Goal: Task Accomplishment & Management: Manage account settings

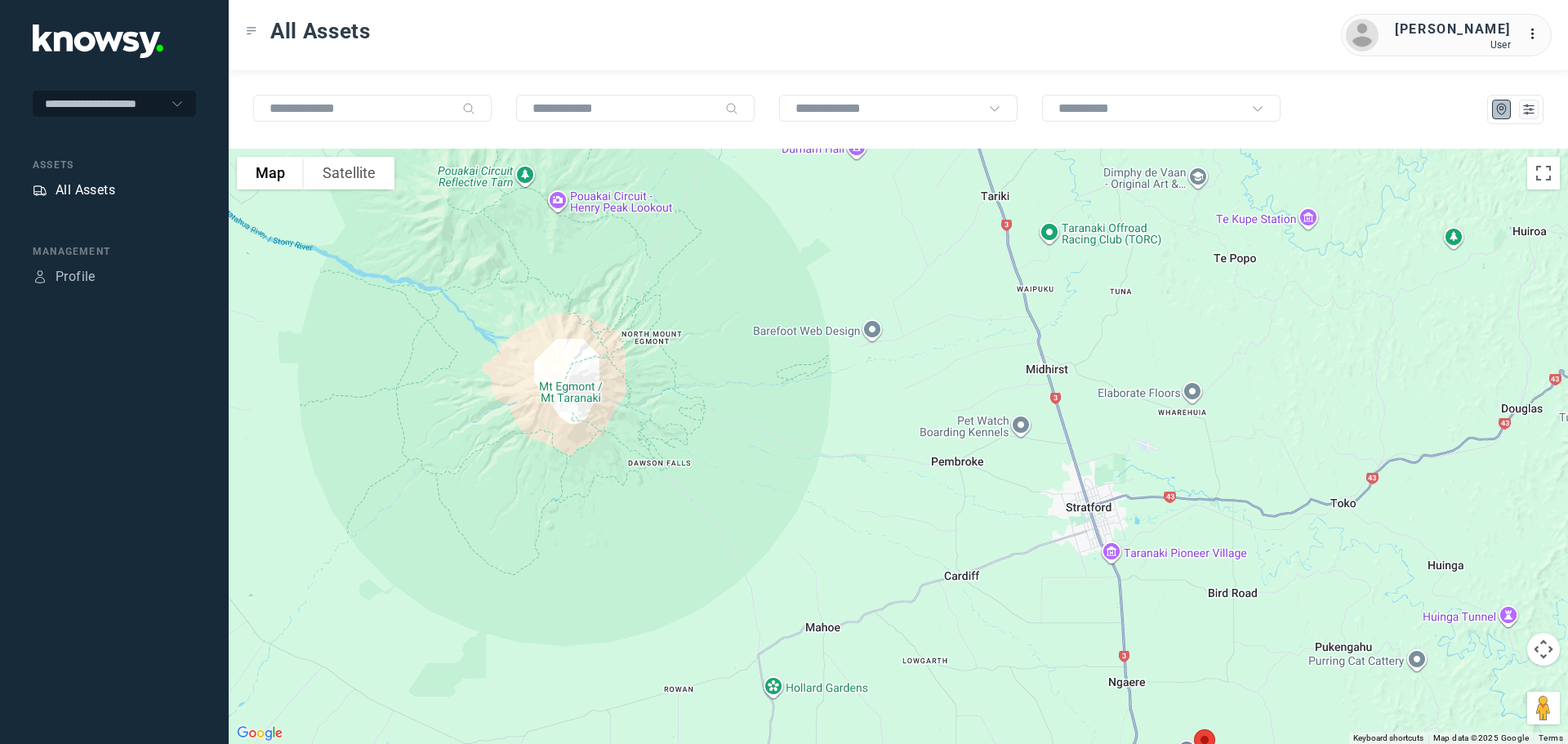
click at [98, 185] on div "All Assets" at bounding box center [85, 190] width 60 height 20
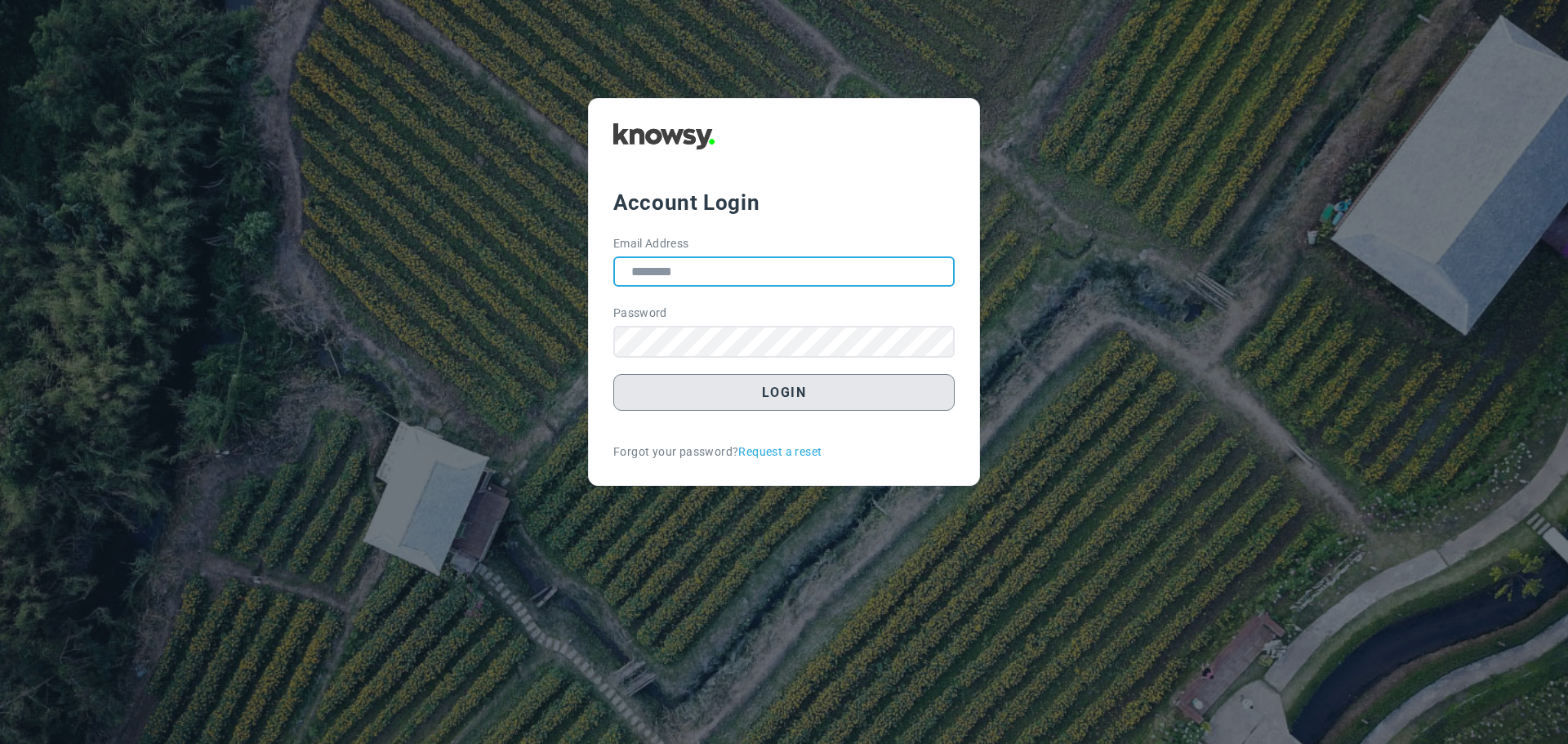
type input "**********"
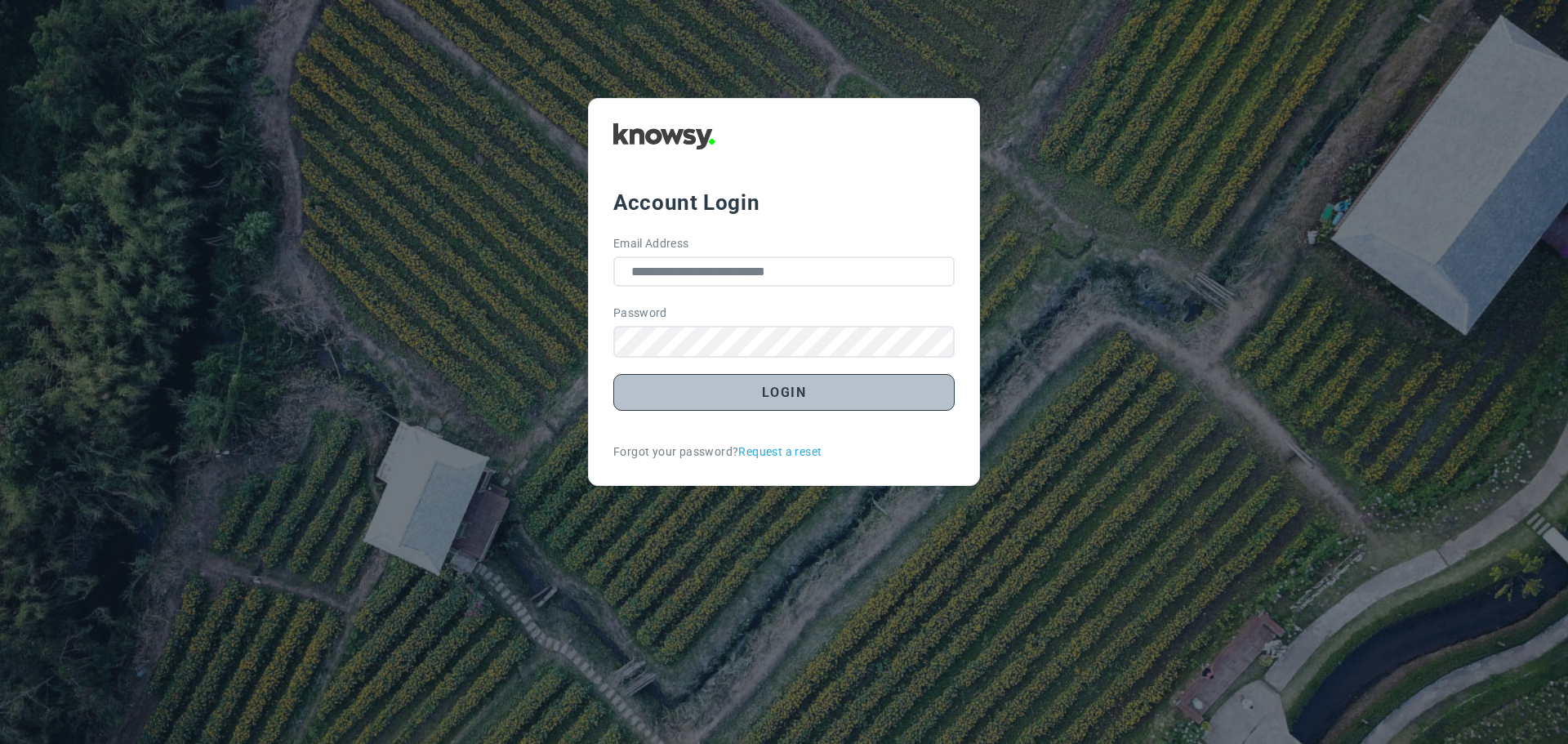
click at [751, 390] on button "Login" at bounding box center [784, 392] width 341 height 36
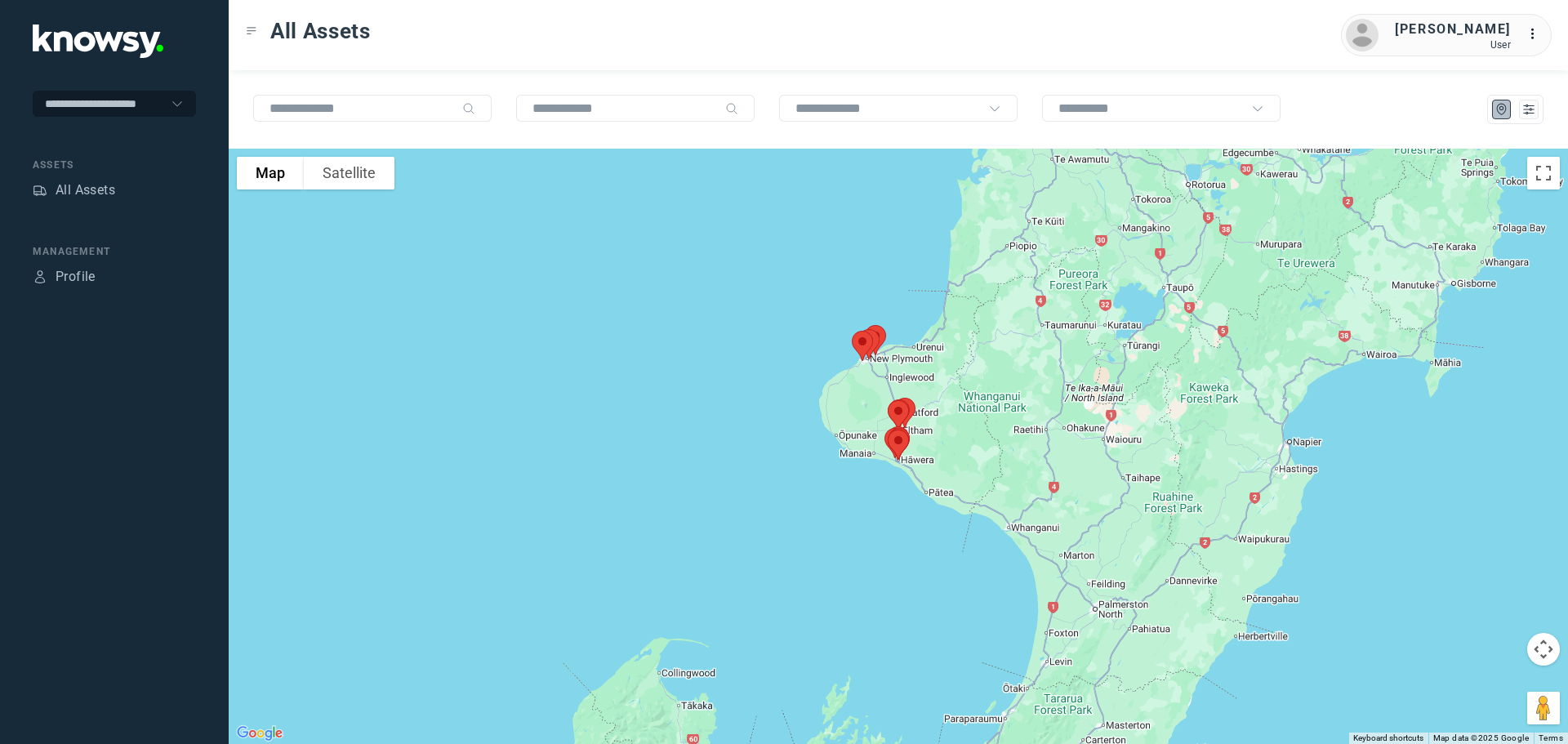
drag, startPoint x: 912, startPoint y: 279, endPoint x: 889, endPoint y: 443, distance: 165.6
click at [889, 443] on img at bounding box center [898, 445] width 34 height 43
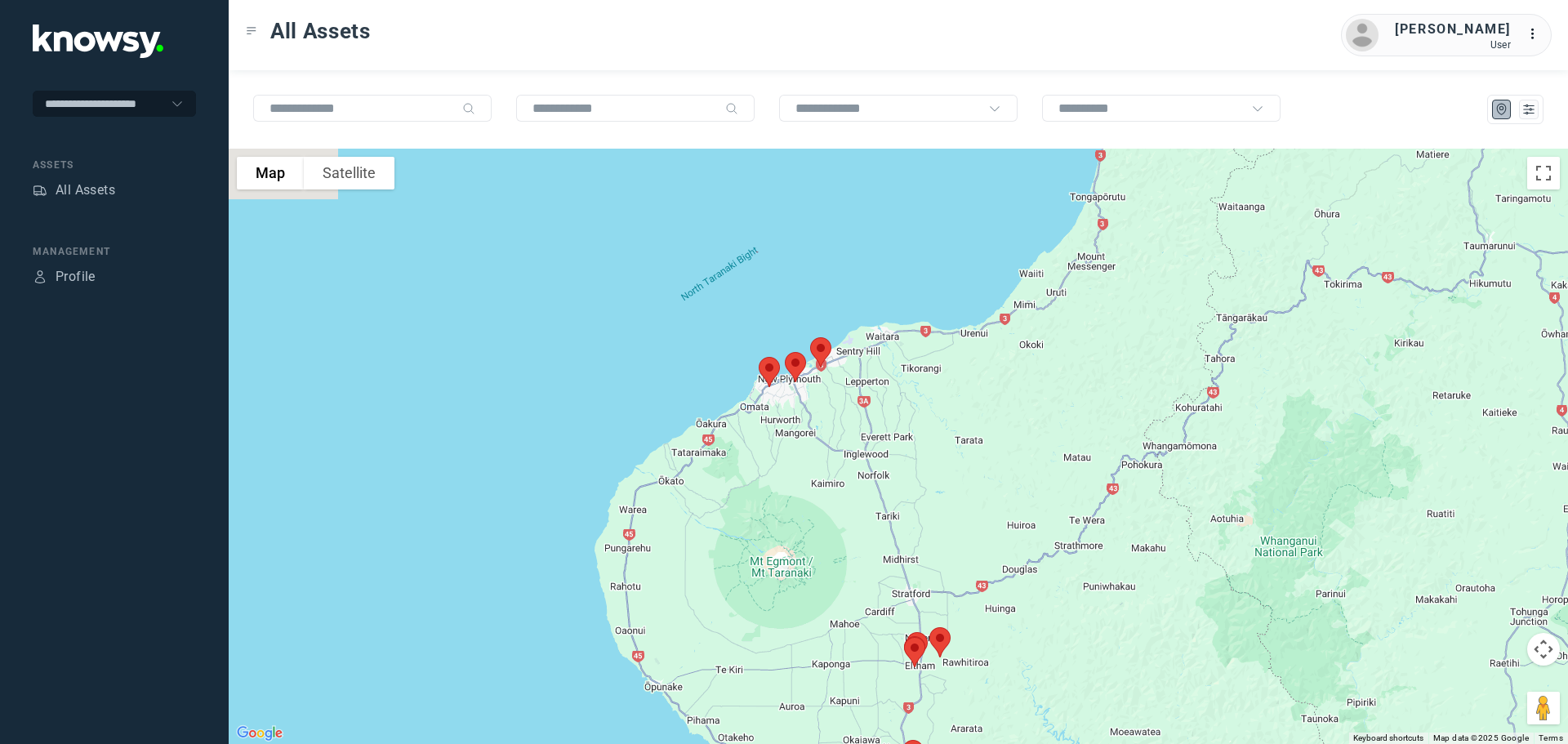
drag, startPoint x: 793, startPoint y: 262, endPoint x: 766, endPoint y: 417, distance: 157.3
click at [766, 417] on div at bounding box center [898, 446] width 1339 height 595
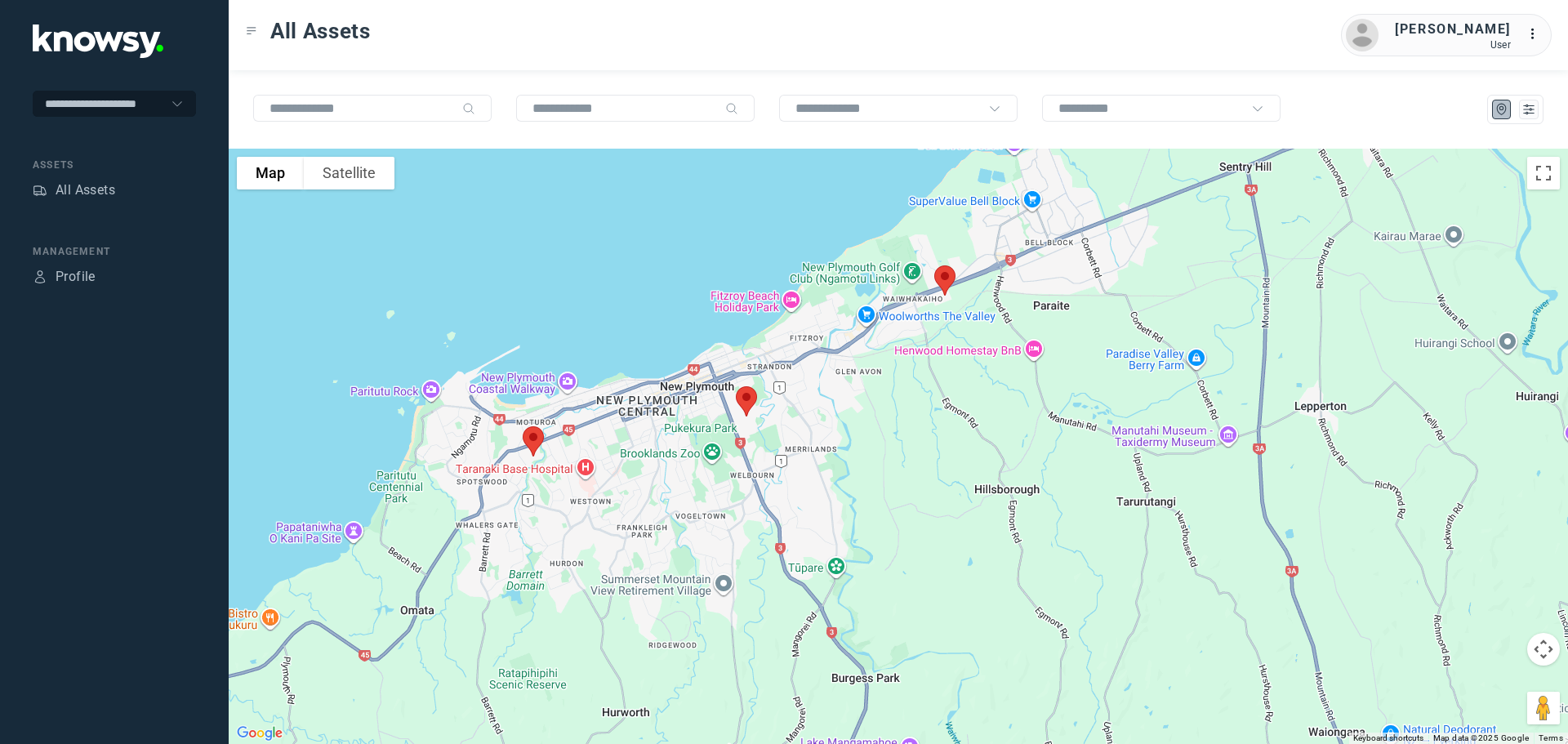
drag, startPoint x: 942, startPoint y: 316, endPoint x: 892, endPoint y: 384, distance: 84.4
click at [893, 384] on div at bounding box center [898, 446] width 1339 height 595
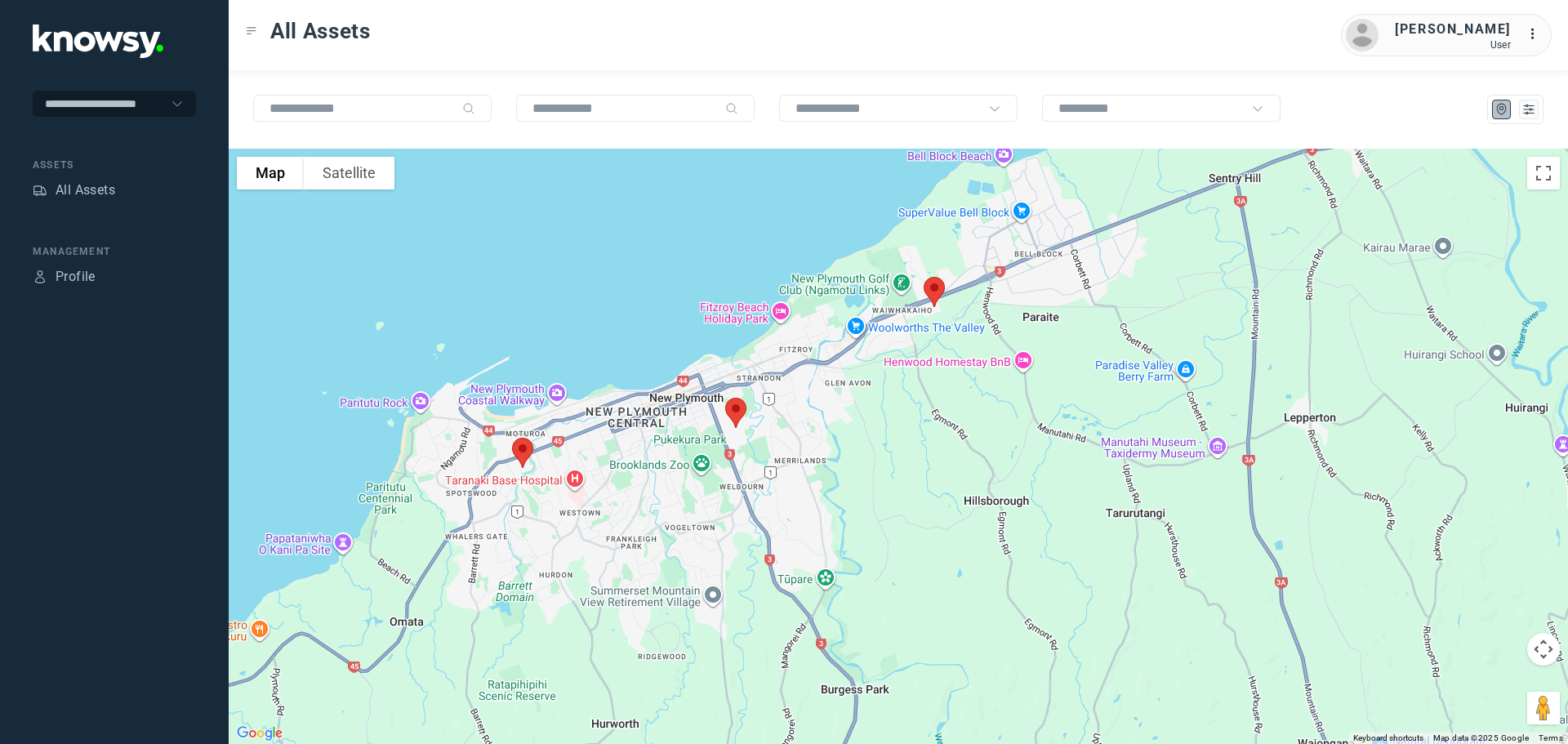
click at [520, 450] on img at bounding box center [522, 453] width 34 height 43
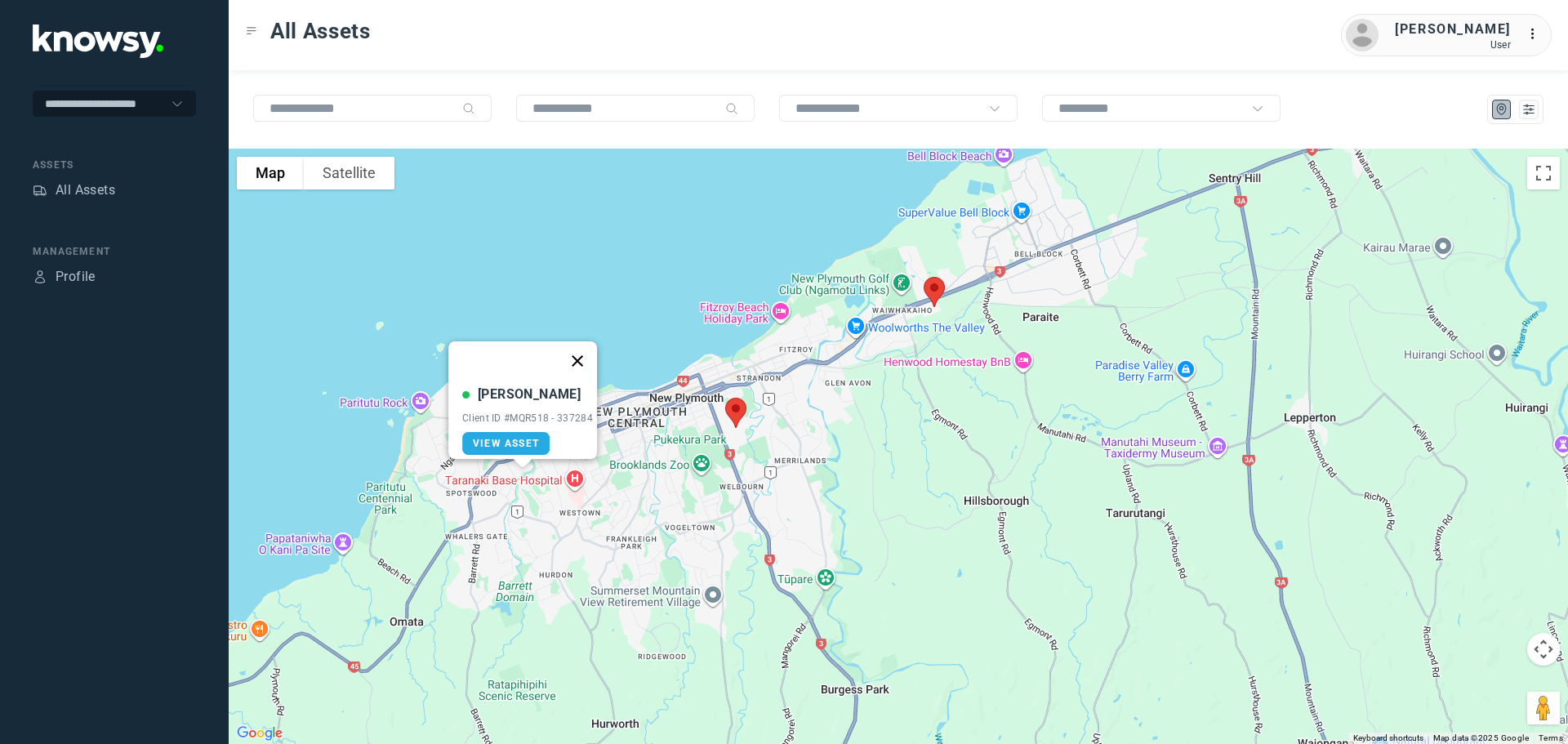
click at [586, 346] on button "Close" at bounding box center [577, 360] width 39 height 39
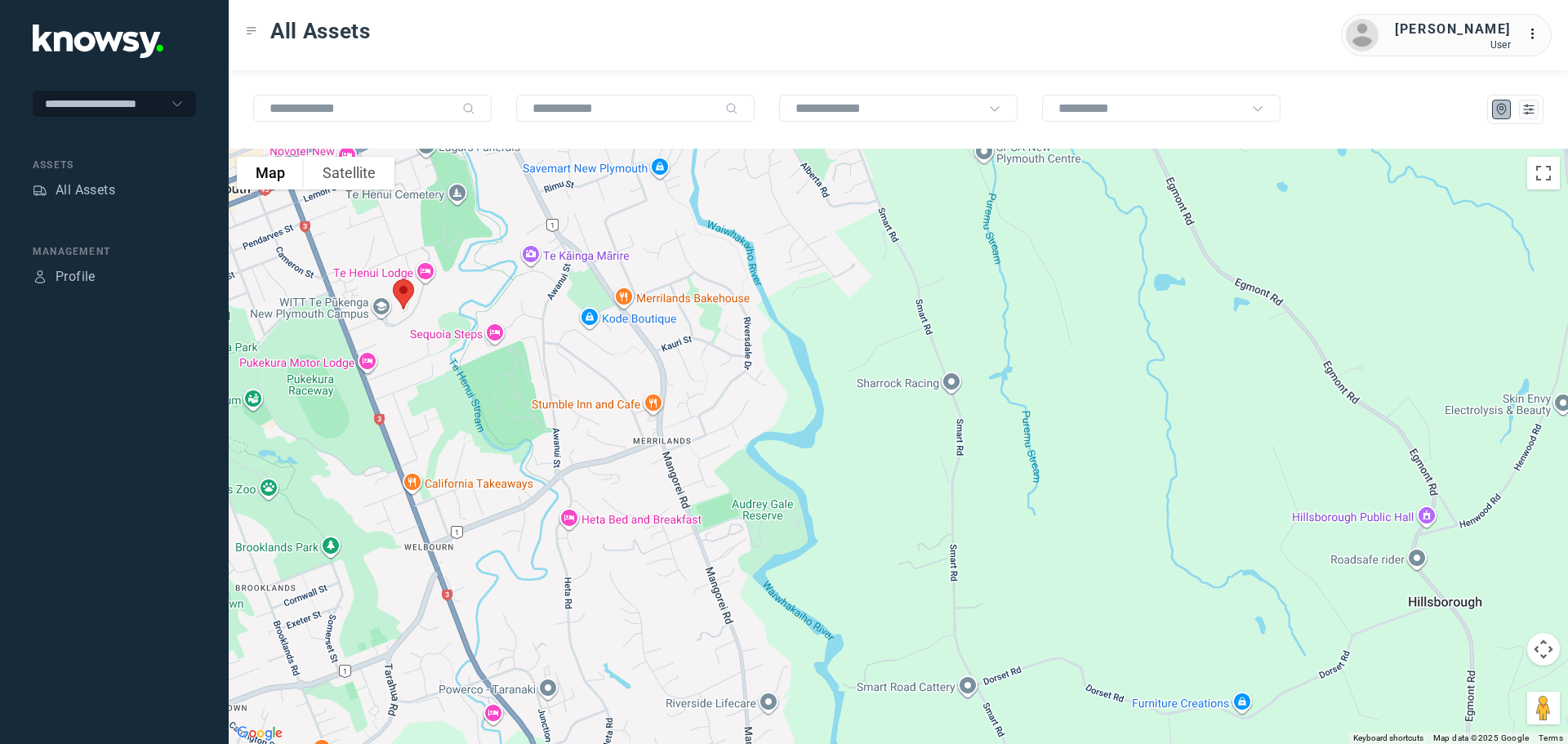
drag, startPoint x: 763, startPoint y: 321, endPoint x: 595, endPoint y: 522, distance: 262.0
click at [595, 522] on div at bounding box center [898, 446] width 1339 height 595
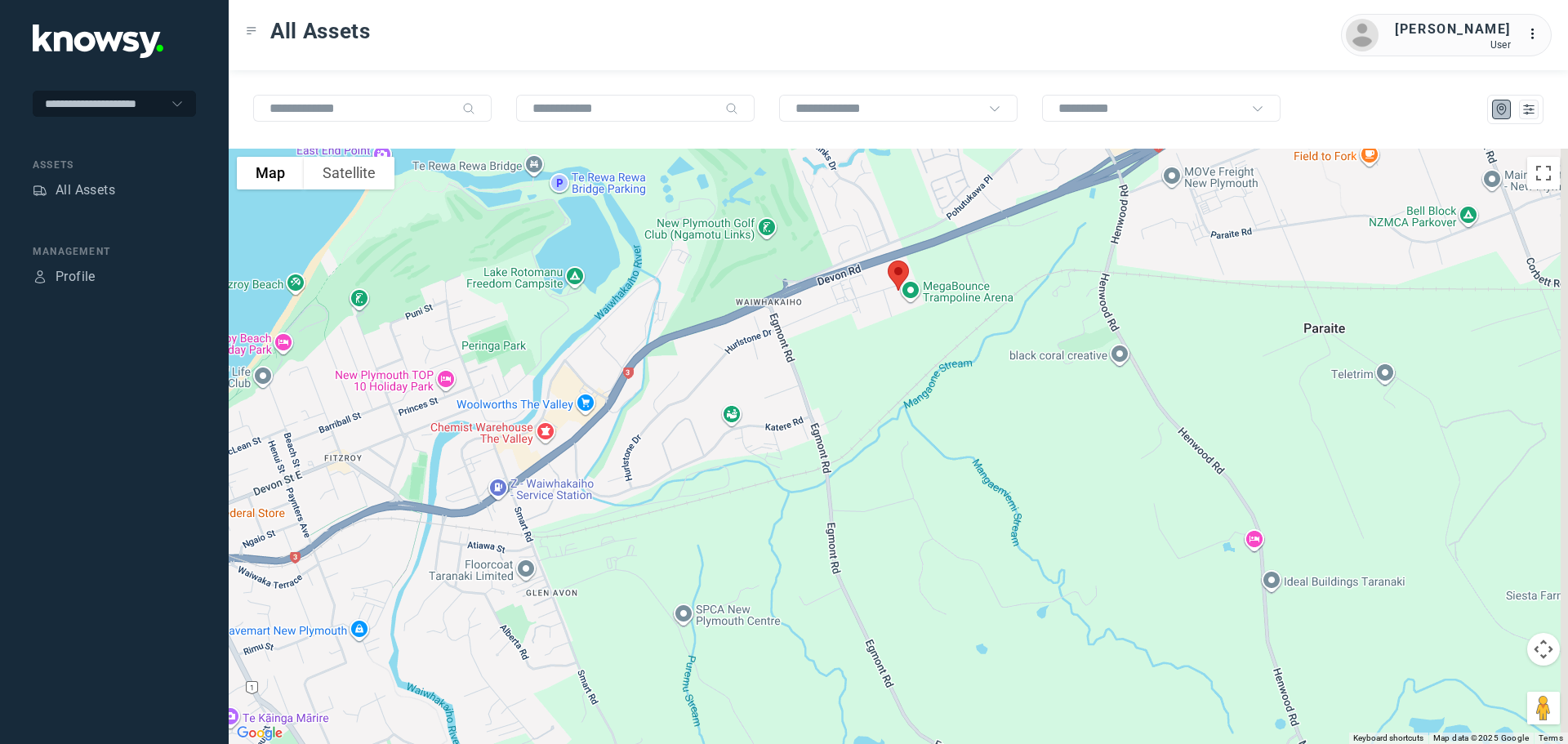
drag, startPoint x: 770, startPoint y: 317, endPoint x: 684, endPoint y: 522, distance: 222.3
click at [685, 522] on div at bounding box center [898, 446] width 1339 height 595
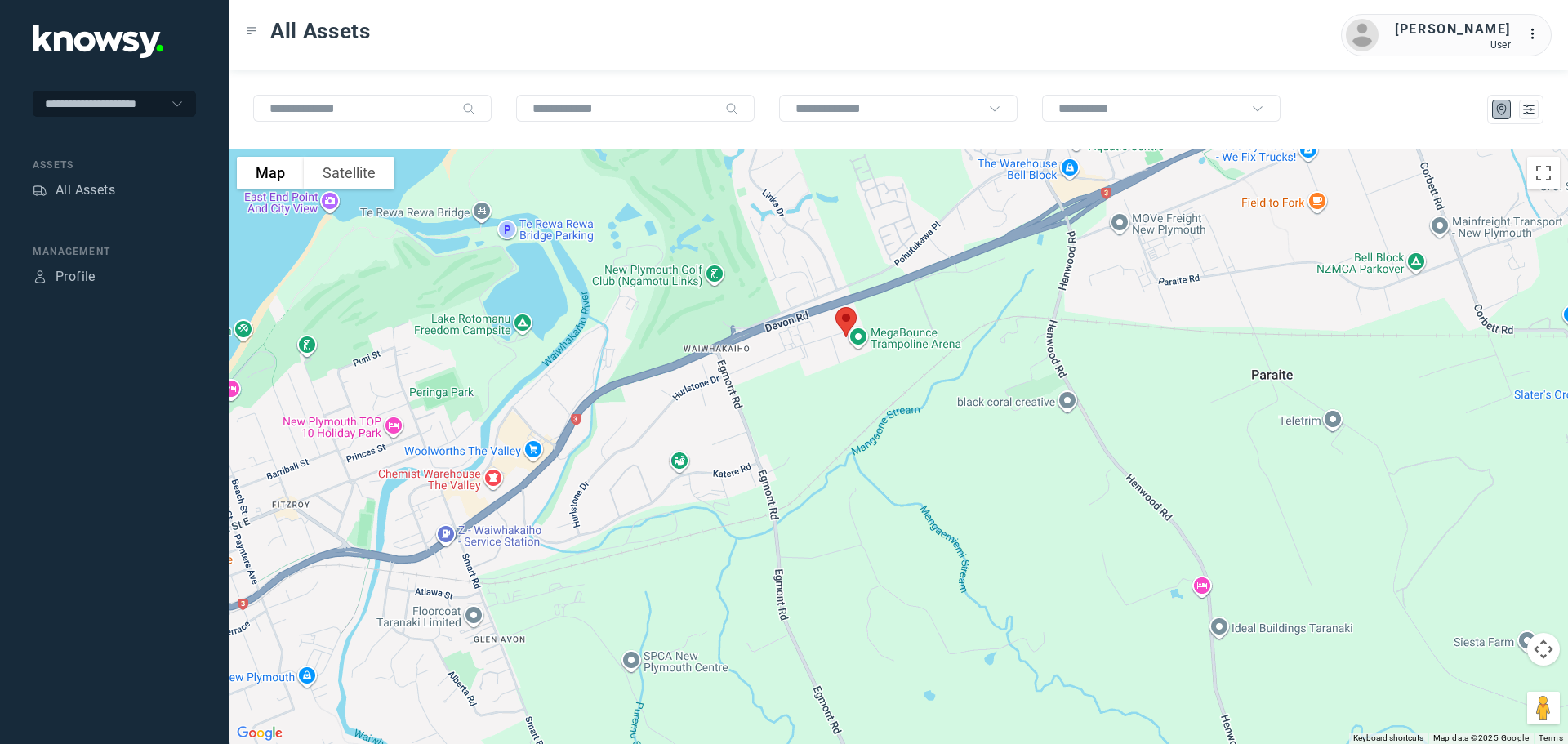
drag, startPoint x: 865, startPoint y: 449, endPoint x: 797, endPoint y: 459, distance: 68.7
click at [797, 459] on div at bounding box center [898, 446] width 1339 height 595
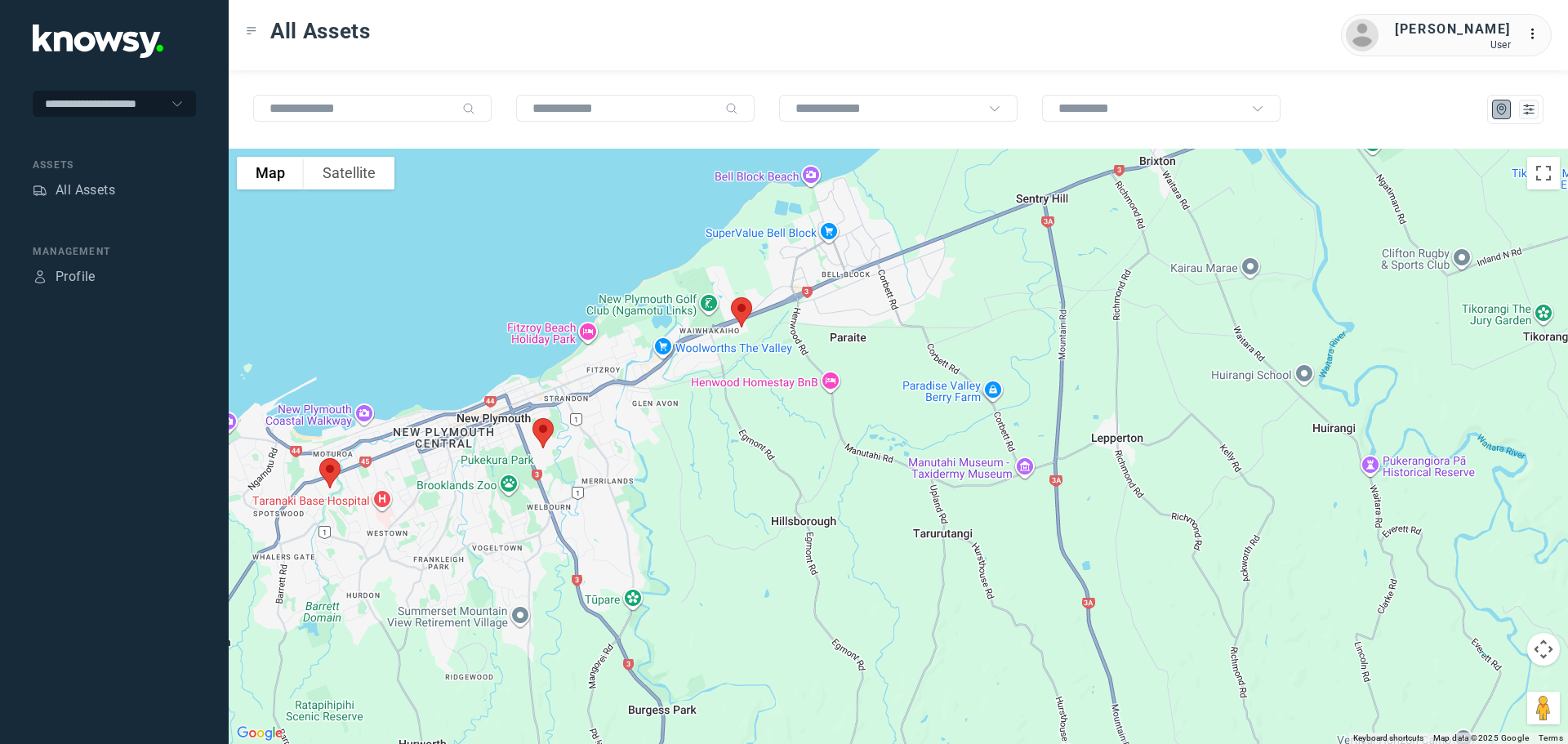
click at [741, 310] on img at bounding box center [741, 312] width 34 height 43
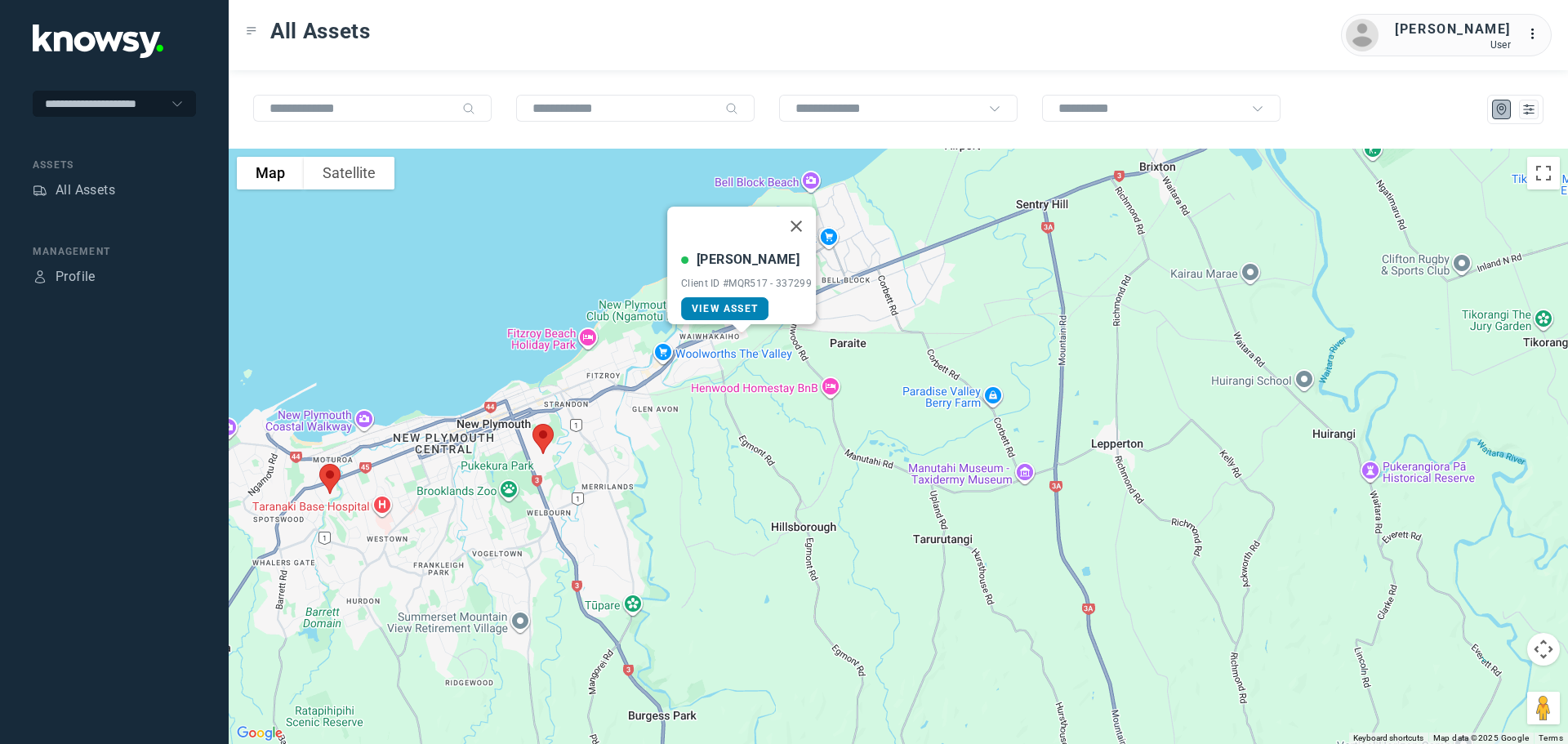
click at [729, 303] on span "View Asset" at bounding box center [725, 309] width 66 height 12
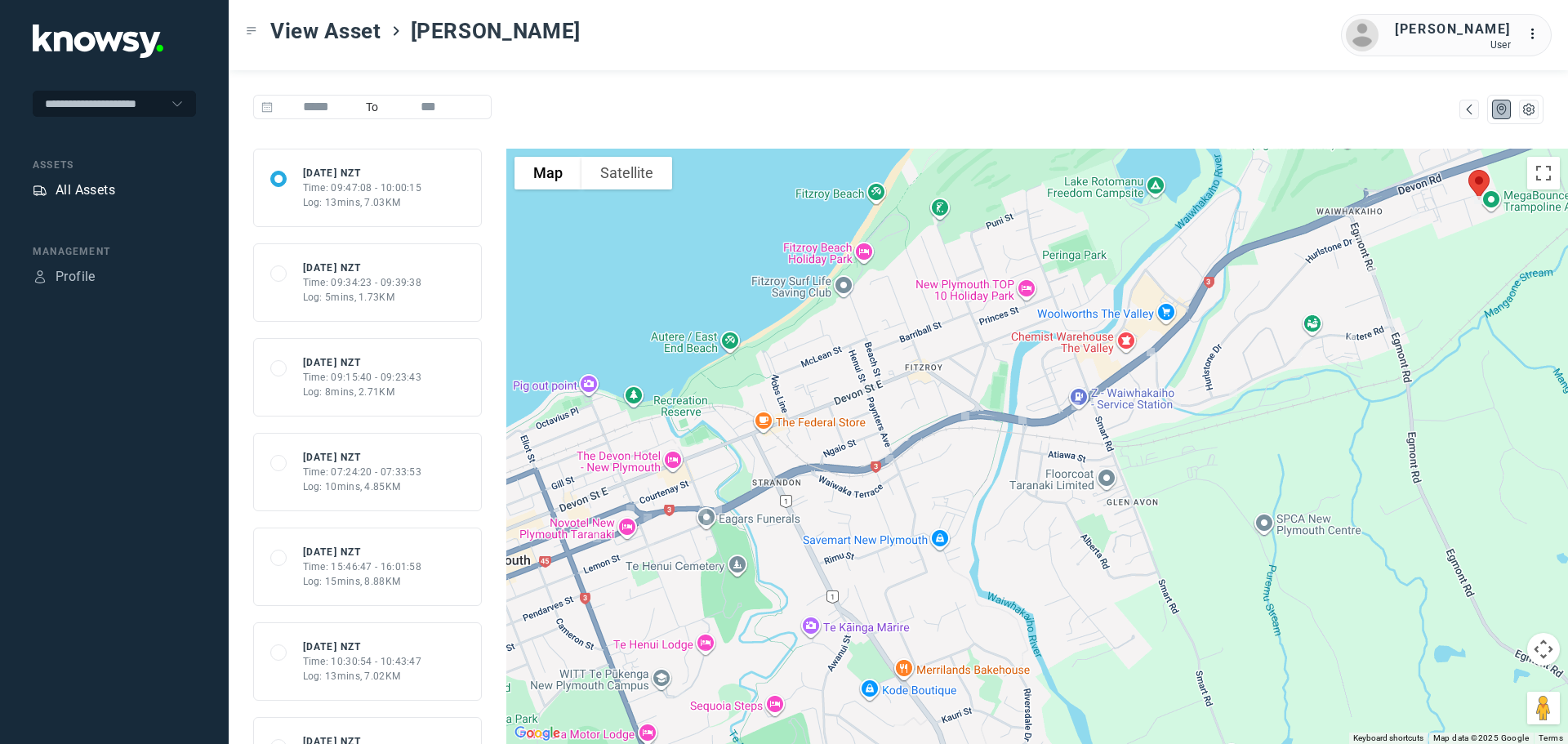
click at [113, 186] on div "All Assets" at bounding box center [85, 190] width 60 height 20
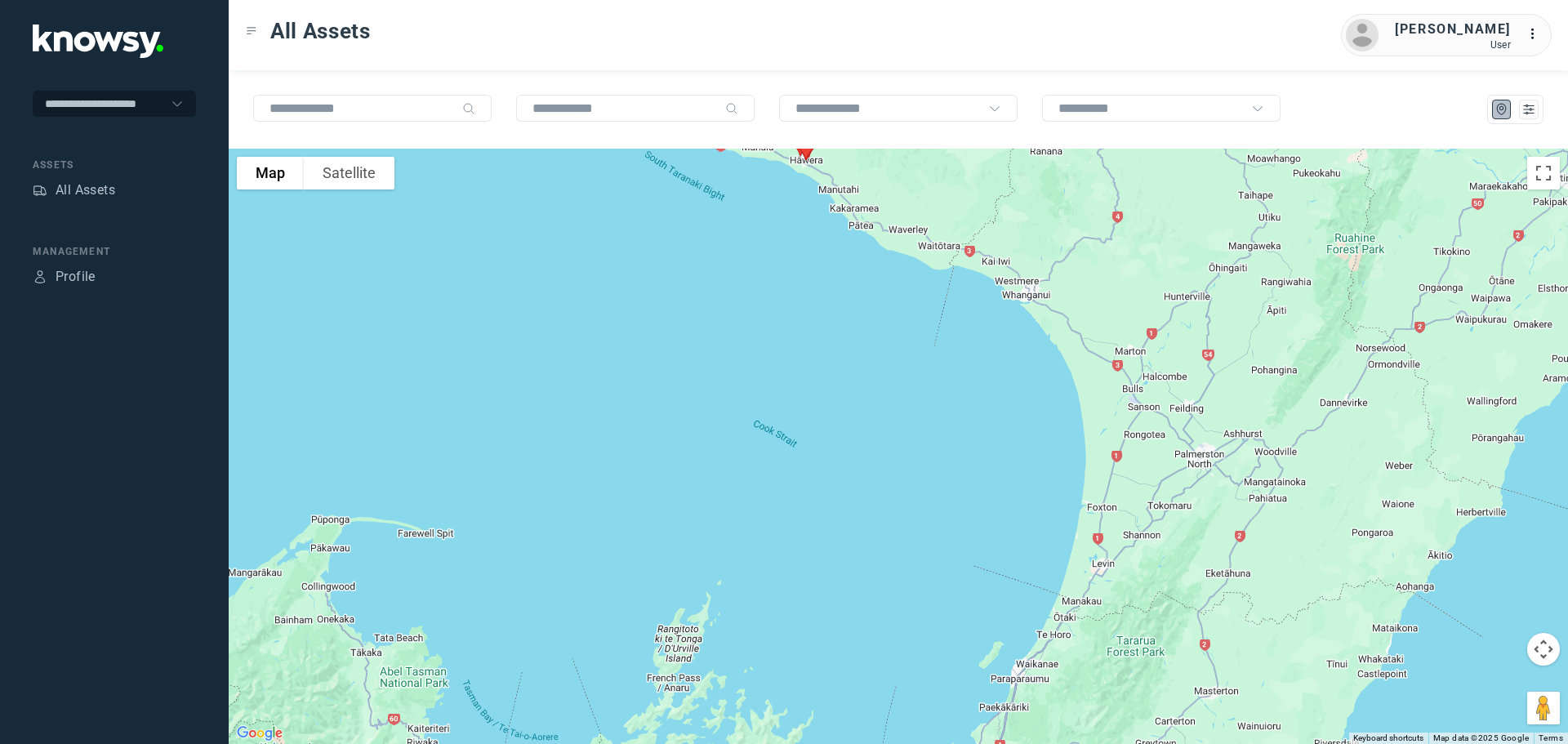
drag, startPoint x: 975, startPoint y: 294, endPoint x: 926, endPoint y: 599, distance: 308.9
click at [927, 598] on div at bounding box center [898, 446] width 1339 height 595
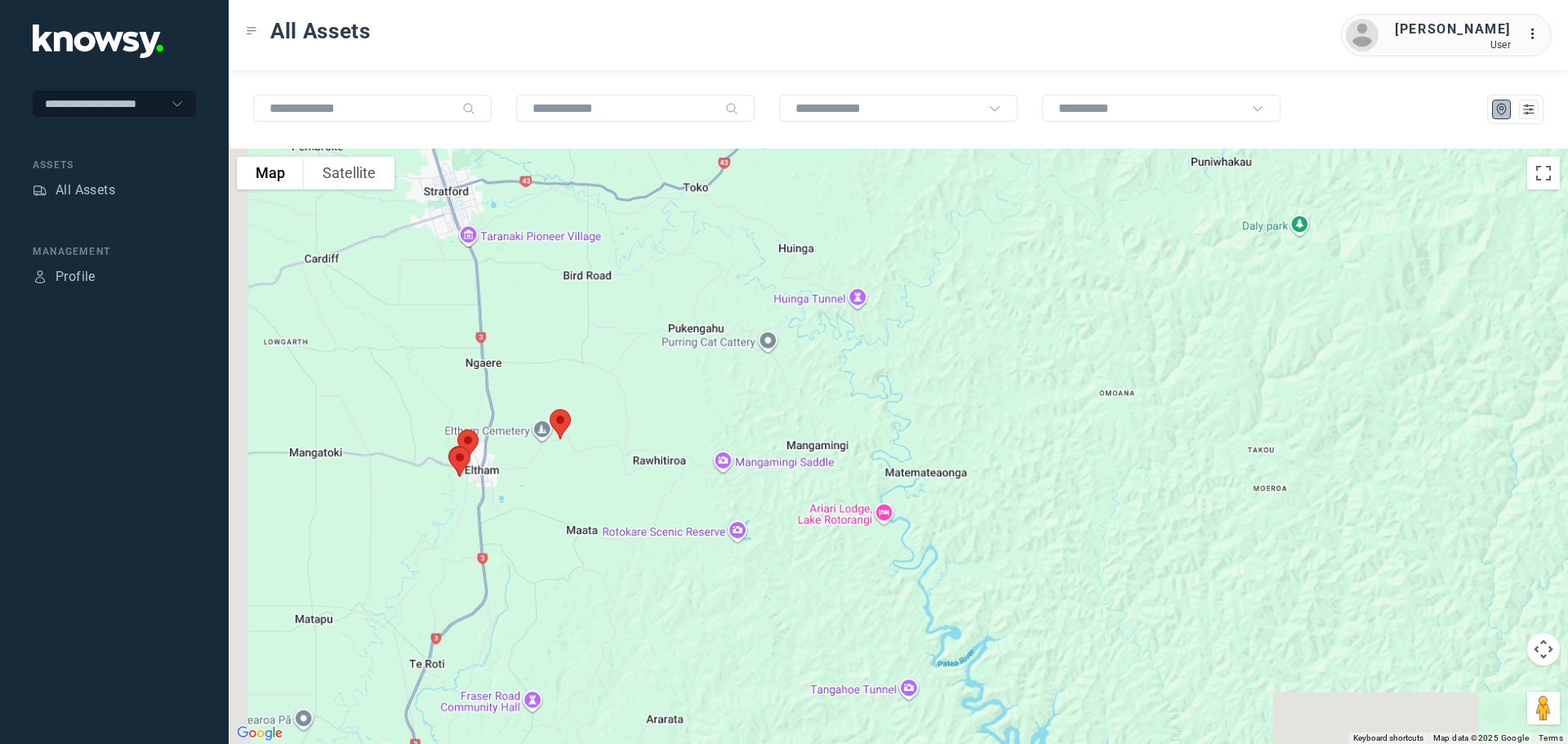
drag, startPoint x: 654, startPoint y: 638, endPoint x: 988, endPoint y: 503, distance: 360.3
click at [988, 503] on div at bounding box center [898, 446] width 1339 height 595
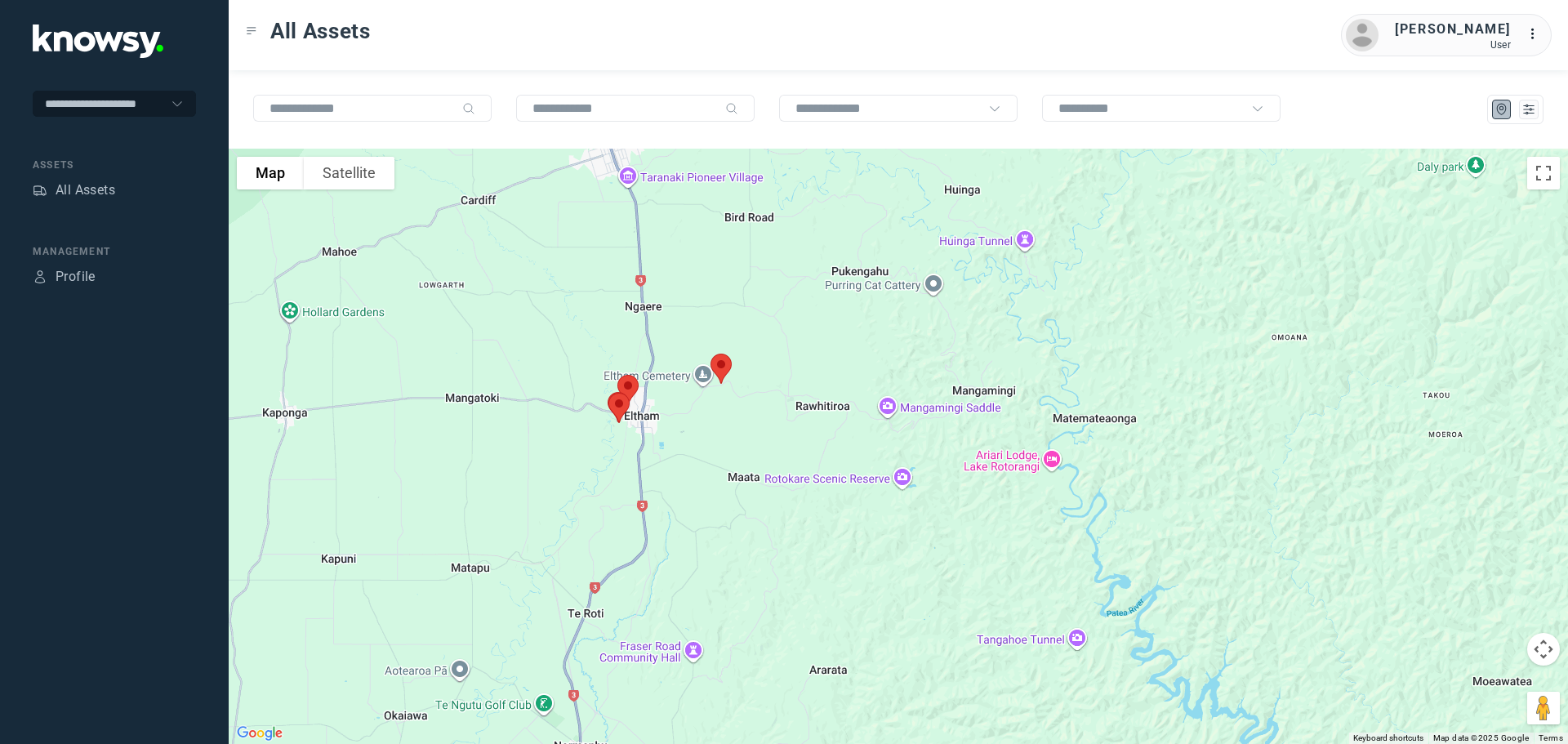
drag, startPoint x: 829, startPoint y: 517, endPoint x: 921, endPoint y: 468, distance: 104.2
click at [922, 470] on div at bounding box center [898, 446] width 1339 height 595
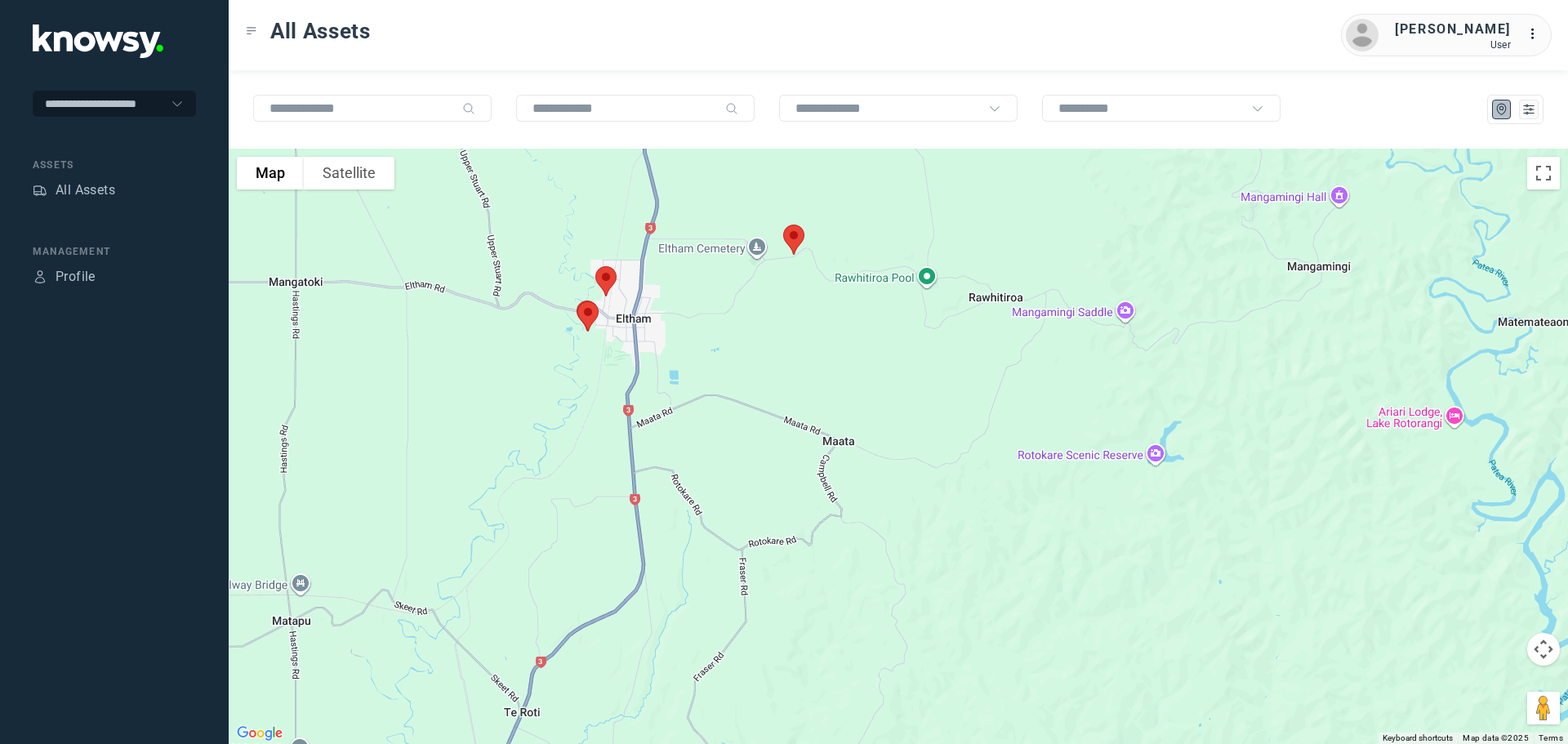
drag, startPoint x: 727, startPoint y: 384, endPoint x: 911, endPoint y: 365, distance: 185.0
click at [911, 365] on div at bounding box center [898, 446] width 1339 height 595
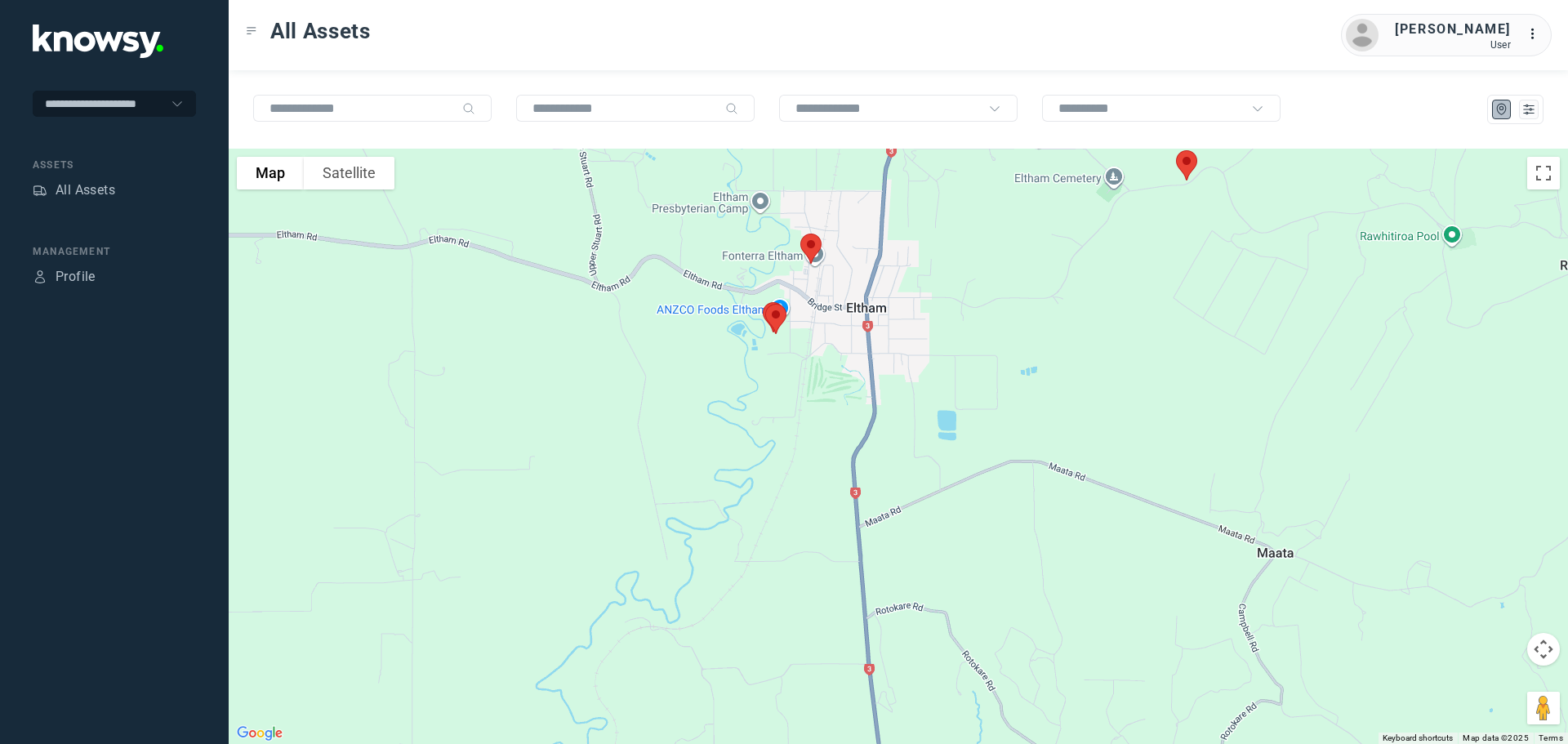
drag, startPoint x: 732, startPoint y: 298, endPoint x: 920, endPoint y: 397, distance: 212.5
click at [920, 397] on div at bounding box center [898, 446] width 1339 height 595
click at [814, 243] on img at bounding box center [811, 249] width 34 height 43
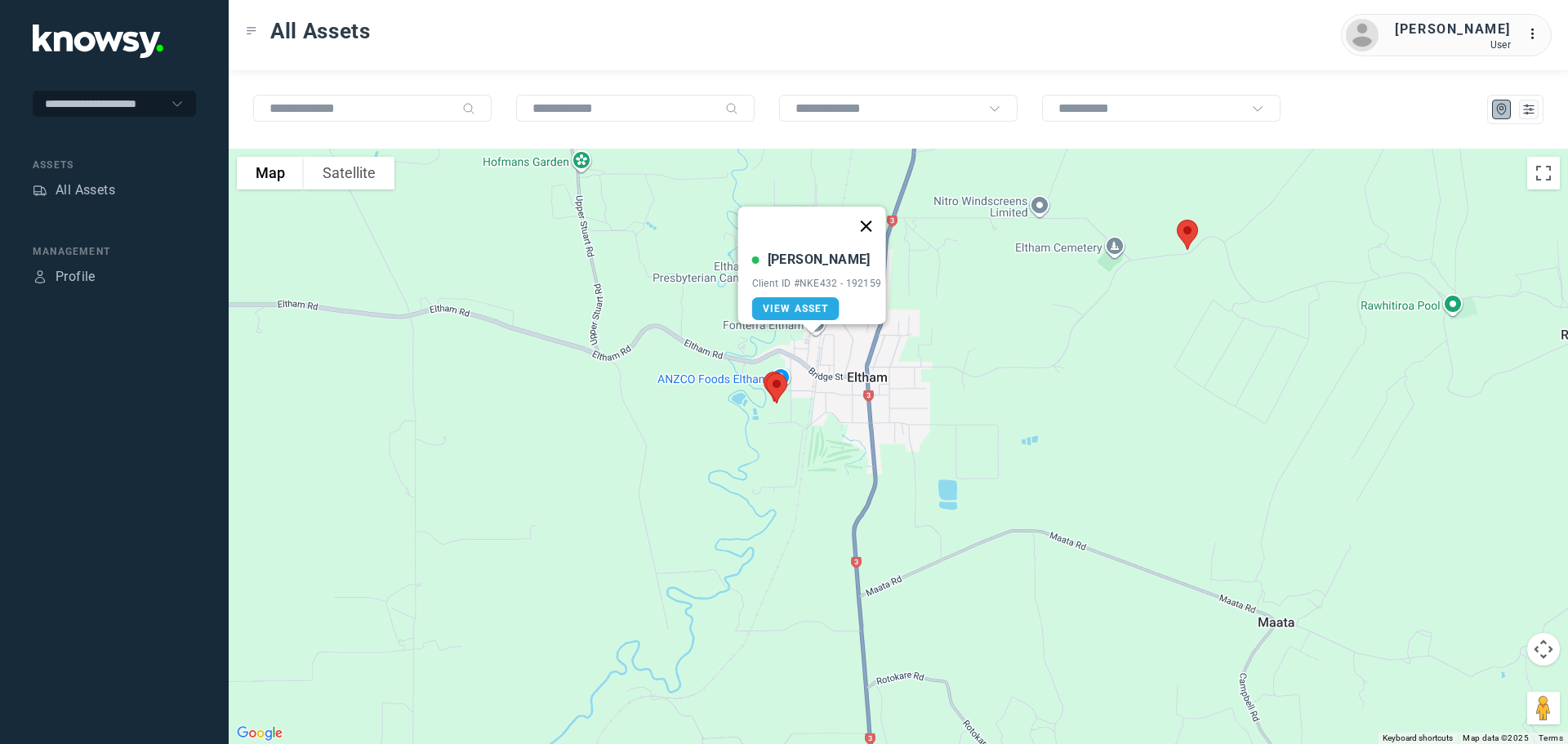
click at [870, 217] on button "Close" at bounding box center [865, 226] width 39 height 39
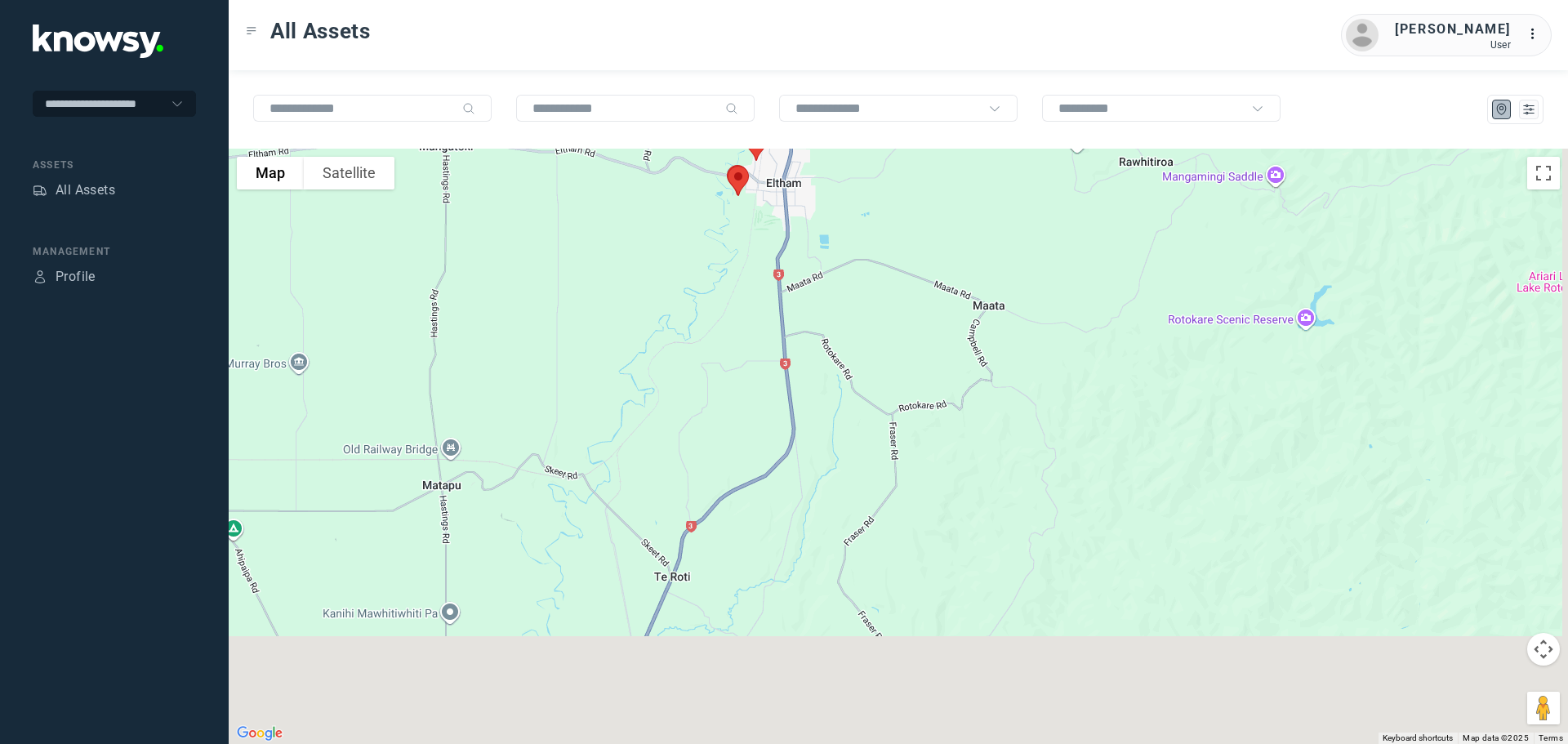
drag, startPoint x: 819, startPoint y: 353, endPoint x: 780, endPoint y: 199, distance: 158.9
click at [774, 162] on div at bounding box center [898, 446] width 1339 height 595
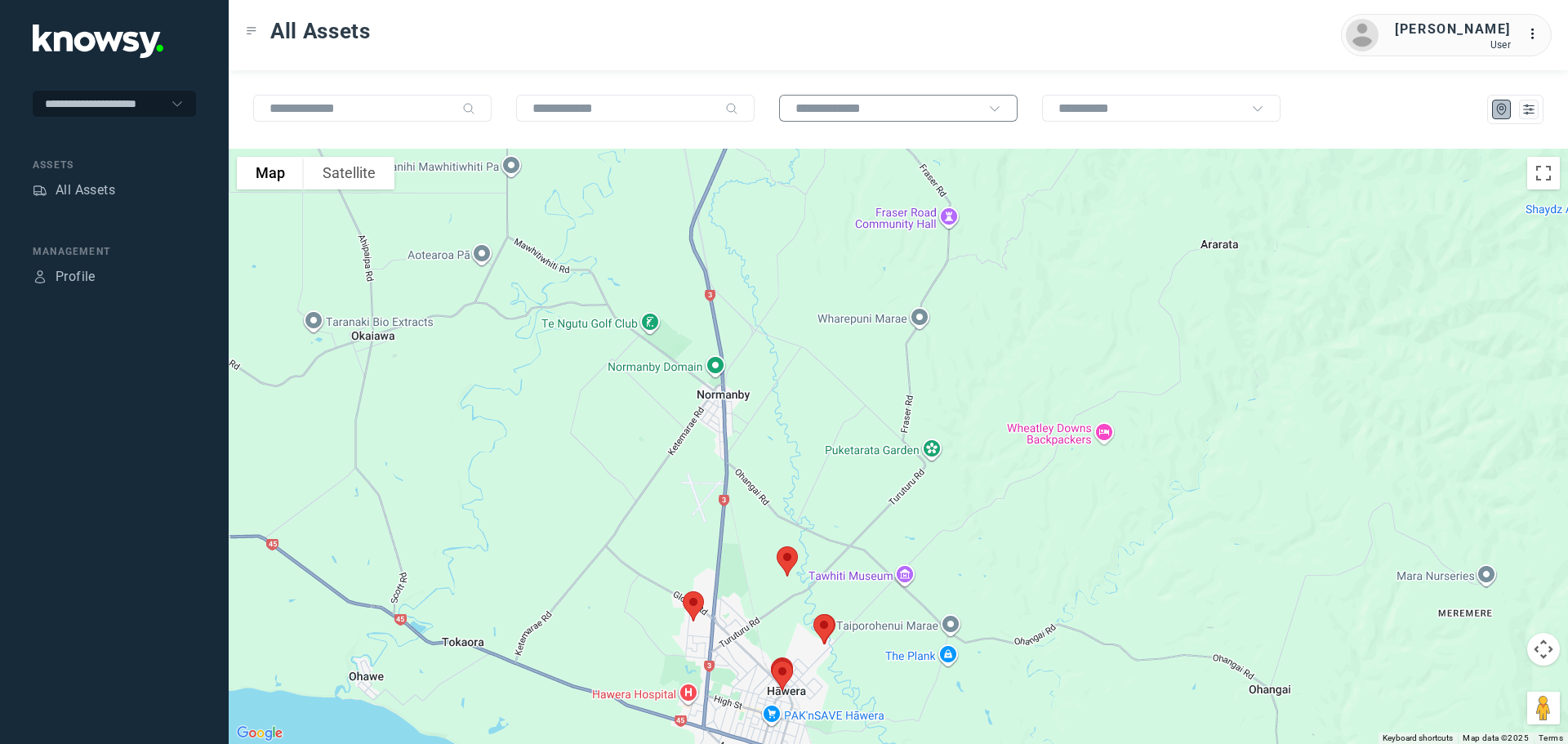
drag, startPoint x: 805, startPoint y: 317, endPoint x: 875, endPoint y: 101, distance: 227.1
click at [894, 47] on div "All Assets Richard Withey User ... To navigate the map with touch gestures doub…" at bounding box center [898, 372] width 1339 height 744
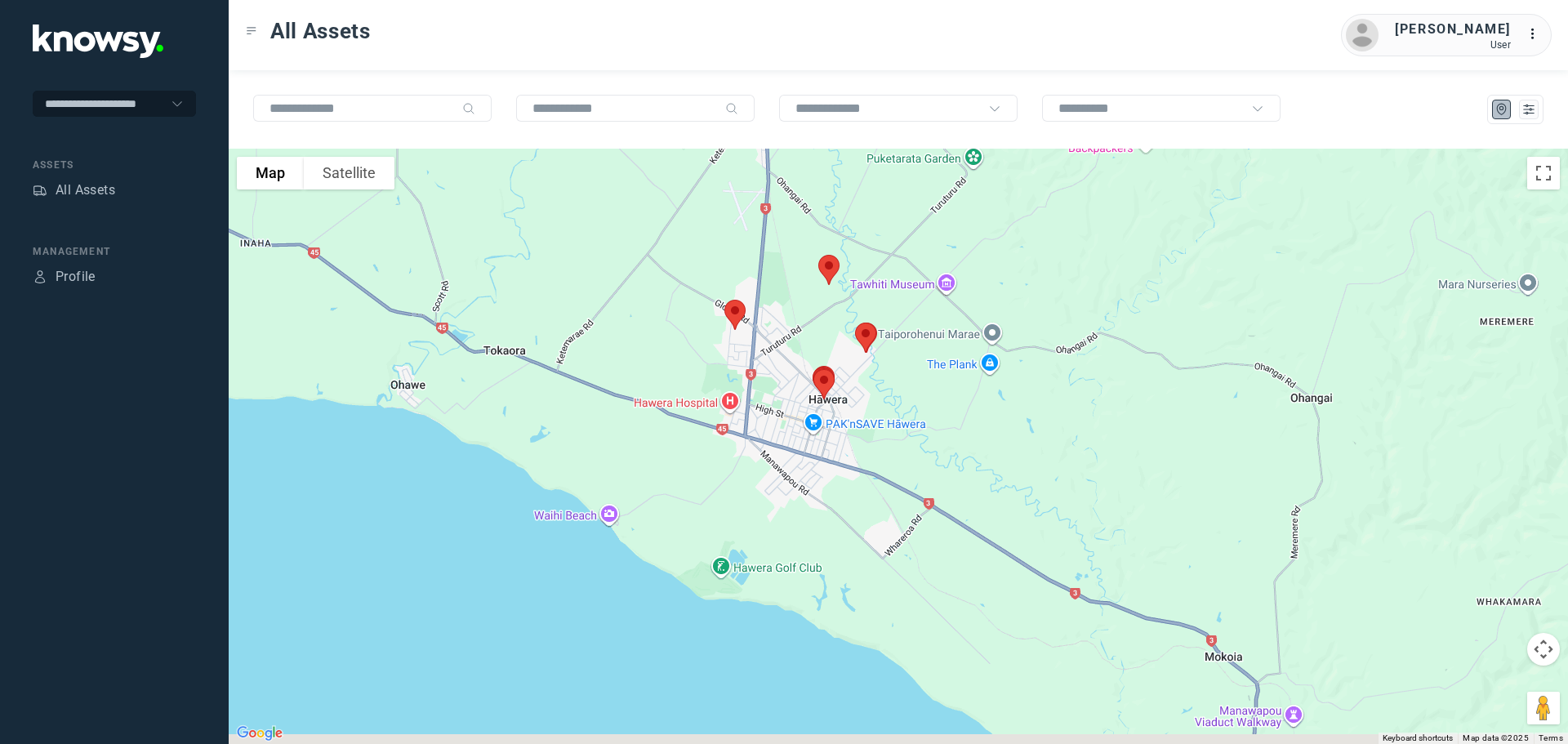
drag, startPoint x: 873, startPoint y: 324, endPoint x: 850, endPoint y: 195, distance: 131.0
click at [850, 195] on div at bounding box center [898, 446] width 1339 height 595
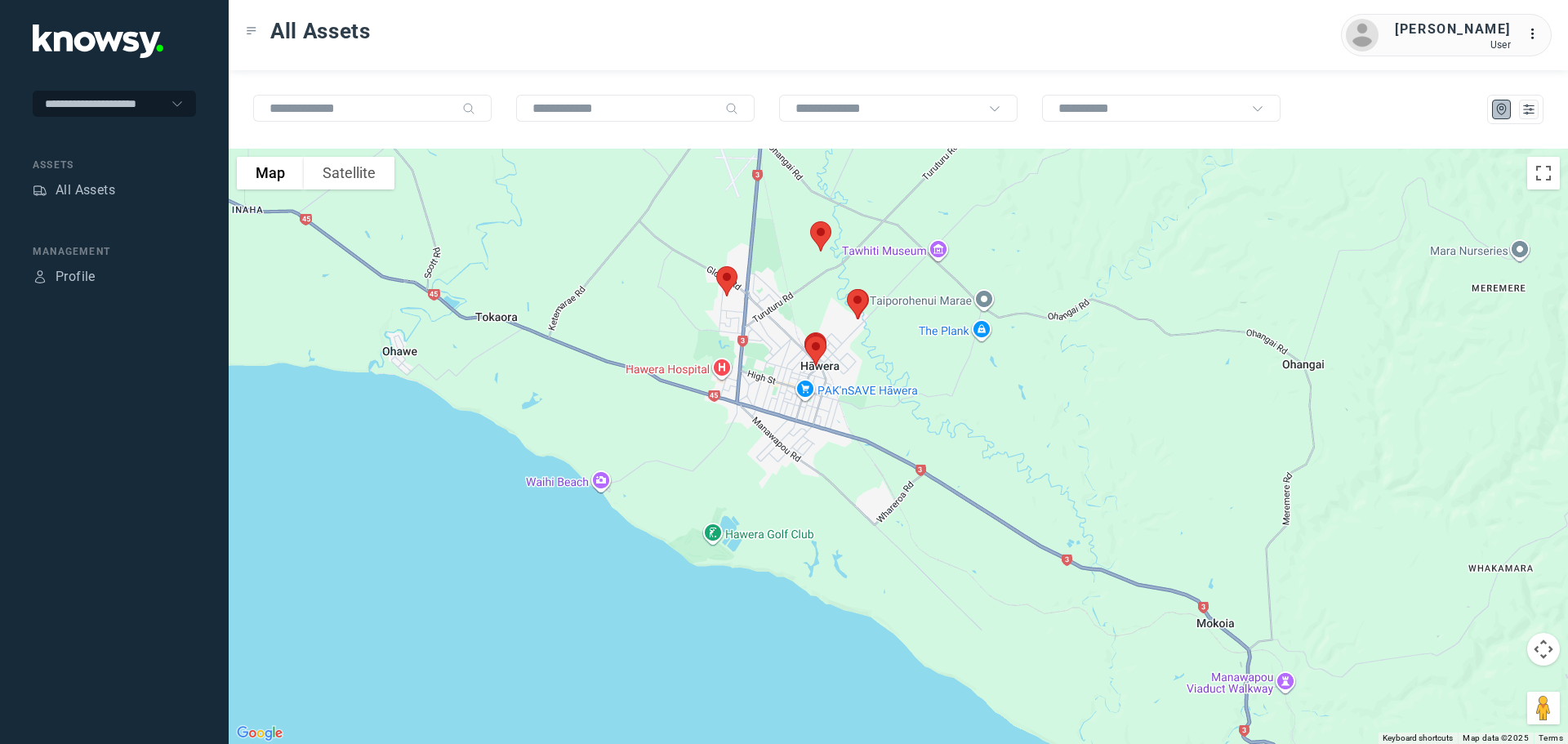
click at [717, 280] on img at bounding box center [727, 281] width 34 height 43
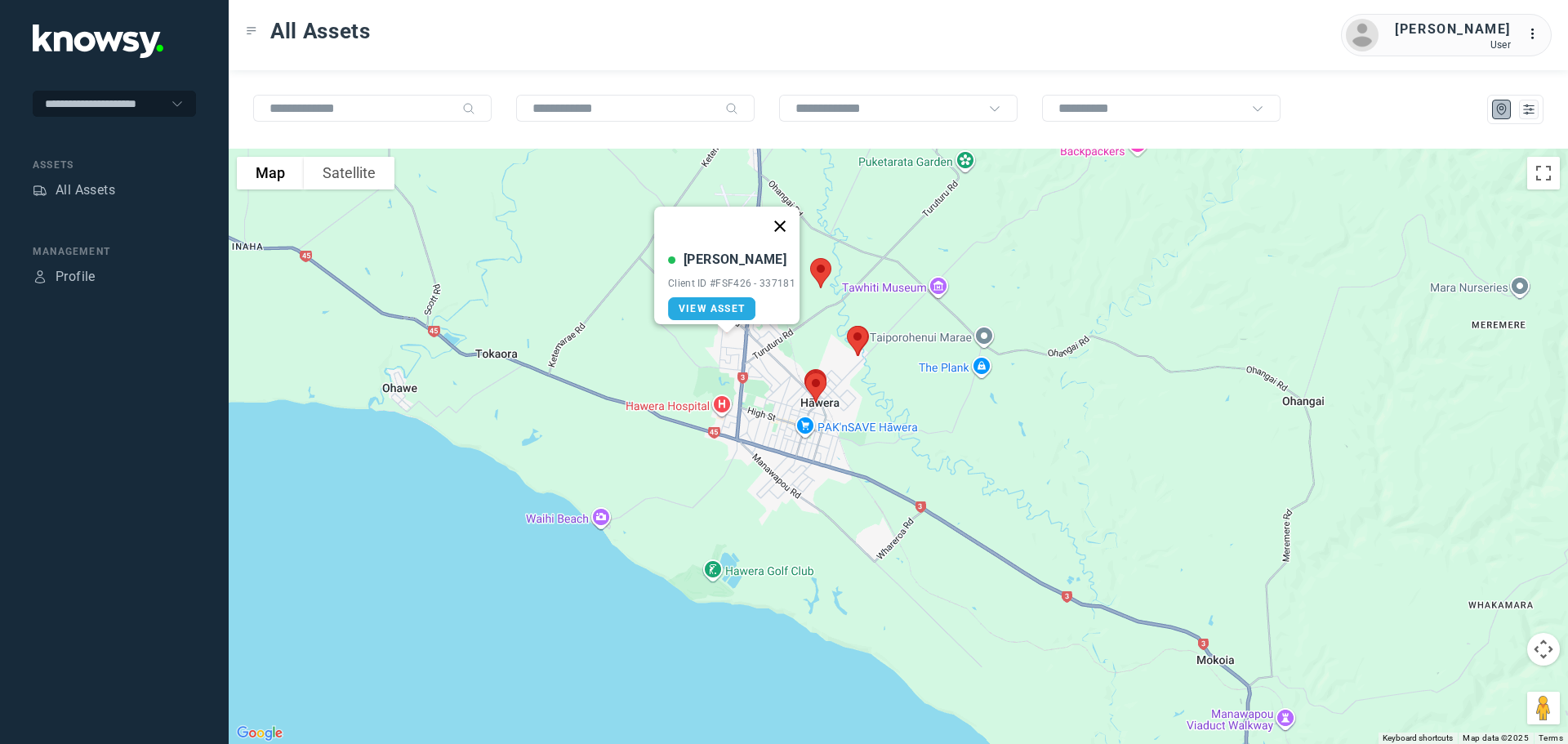
click at [784, 214] on button "Close" at bounding box center [779, 226] width 39 height 39
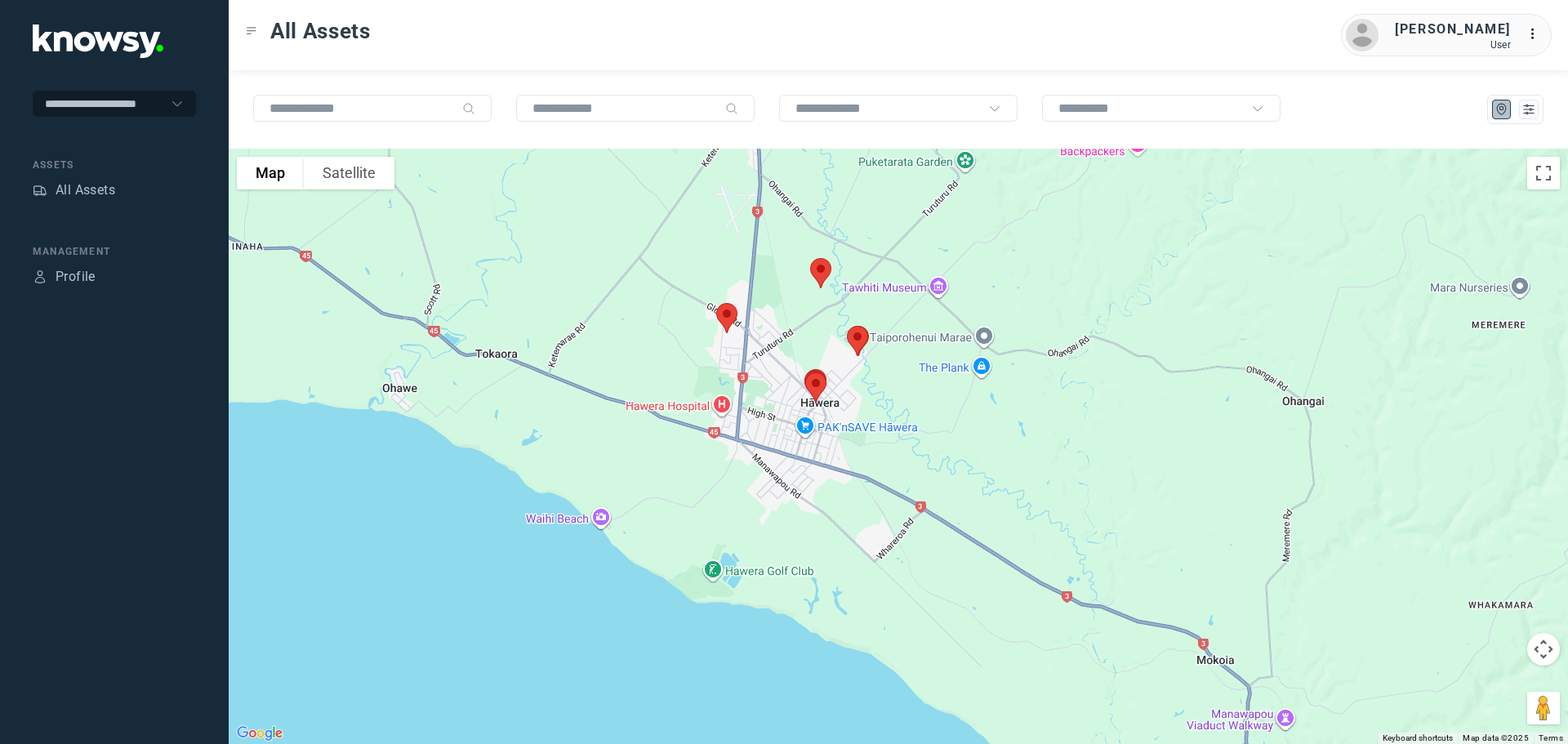
click at [821, 271] on img at bounding box center [820, 273] width 34 height 43
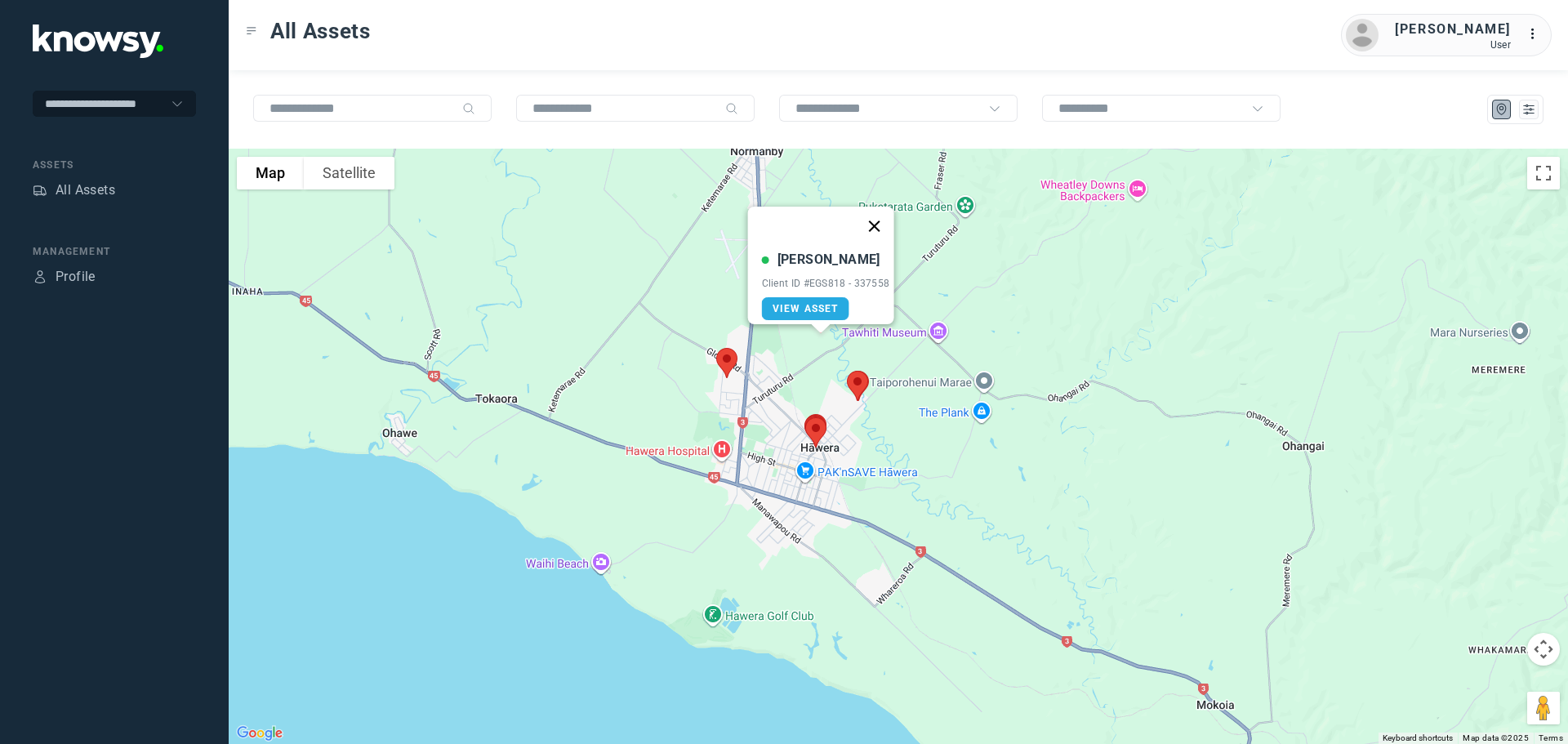
click at [874, 216] on button "Close" at bounding box center [873, 226] width 39 height 39
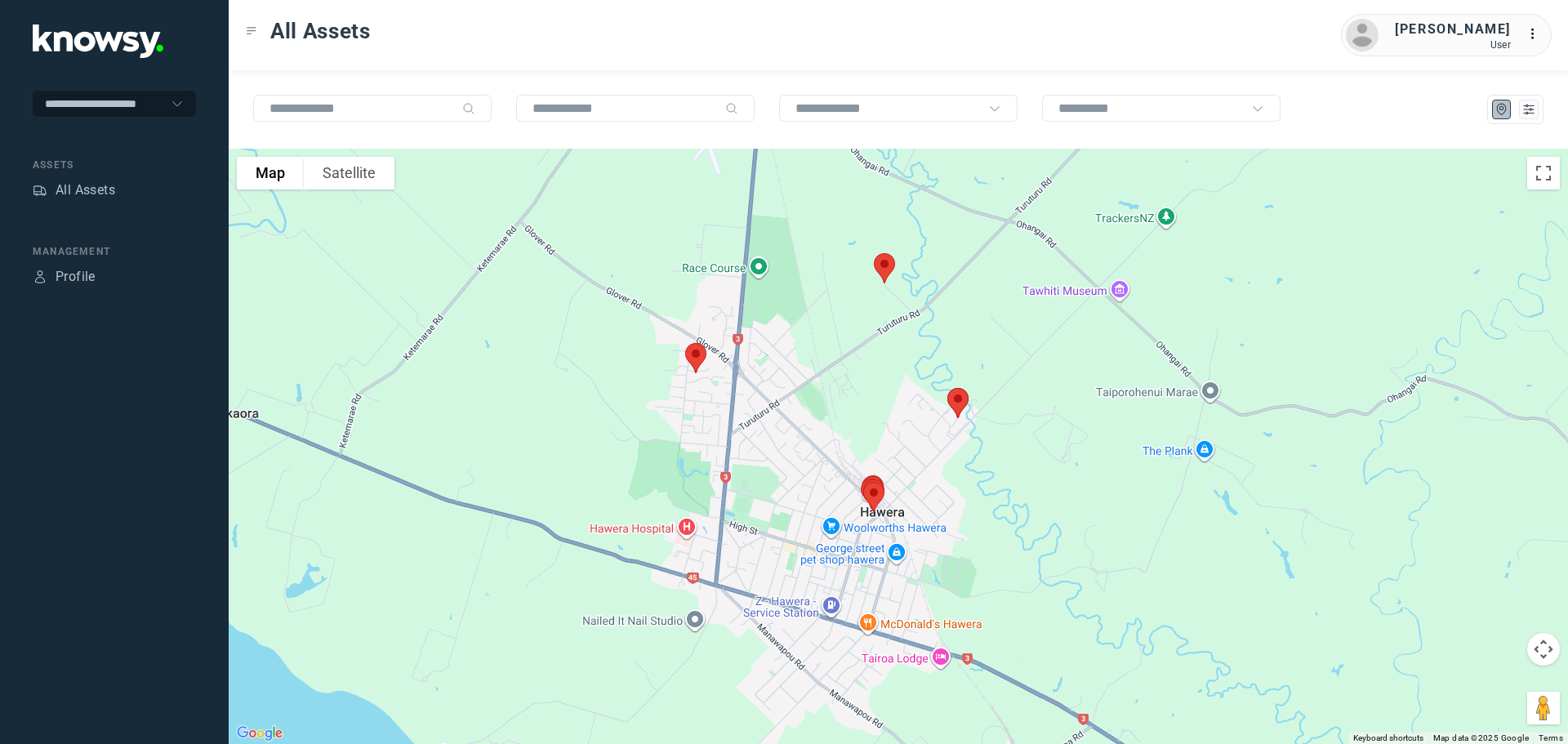
click at [694, 358] on img at bounding box center [695, 358] width 34 height 43
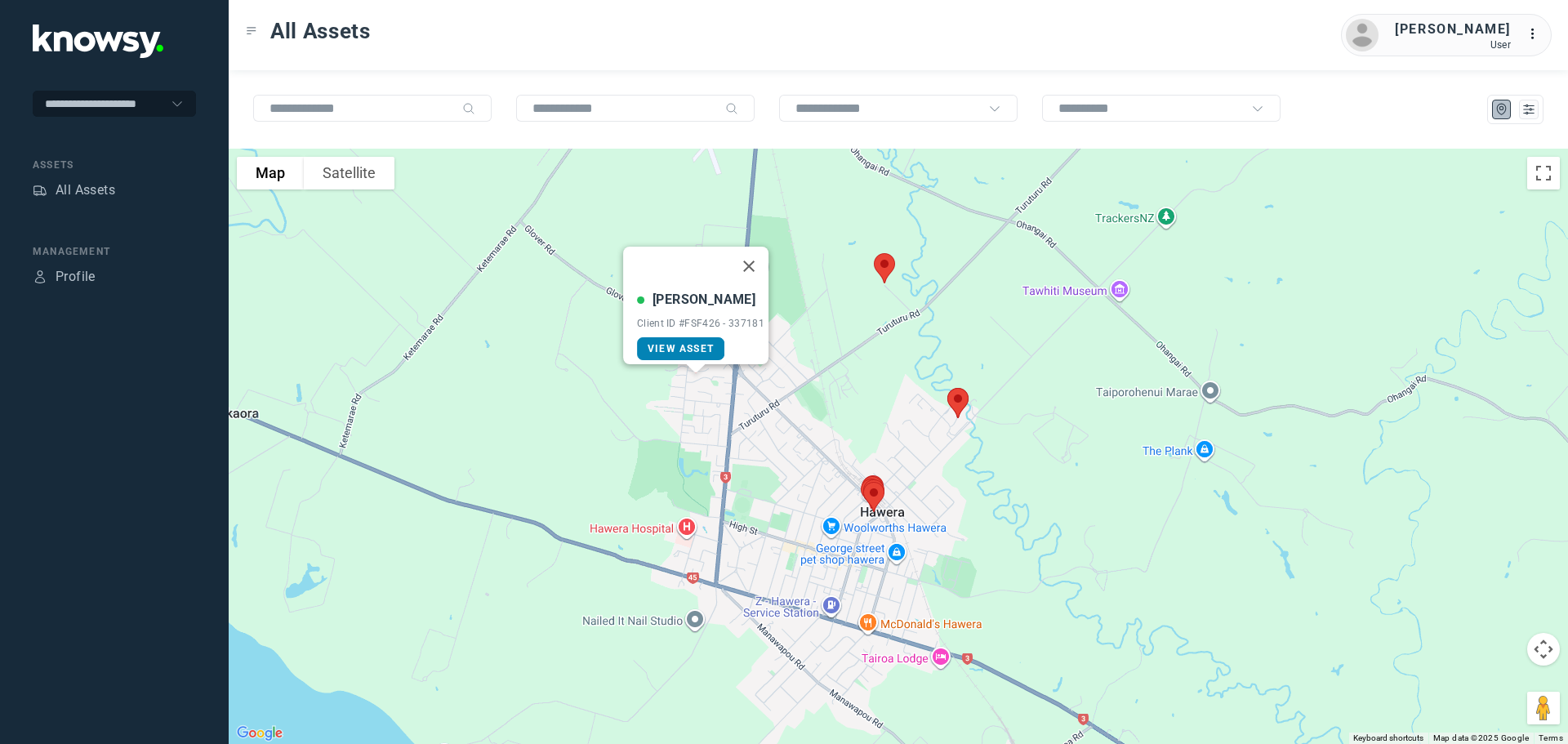
click at [691, 343] on span "View Asset" at bounding box center [680, 349] width 66 height 12
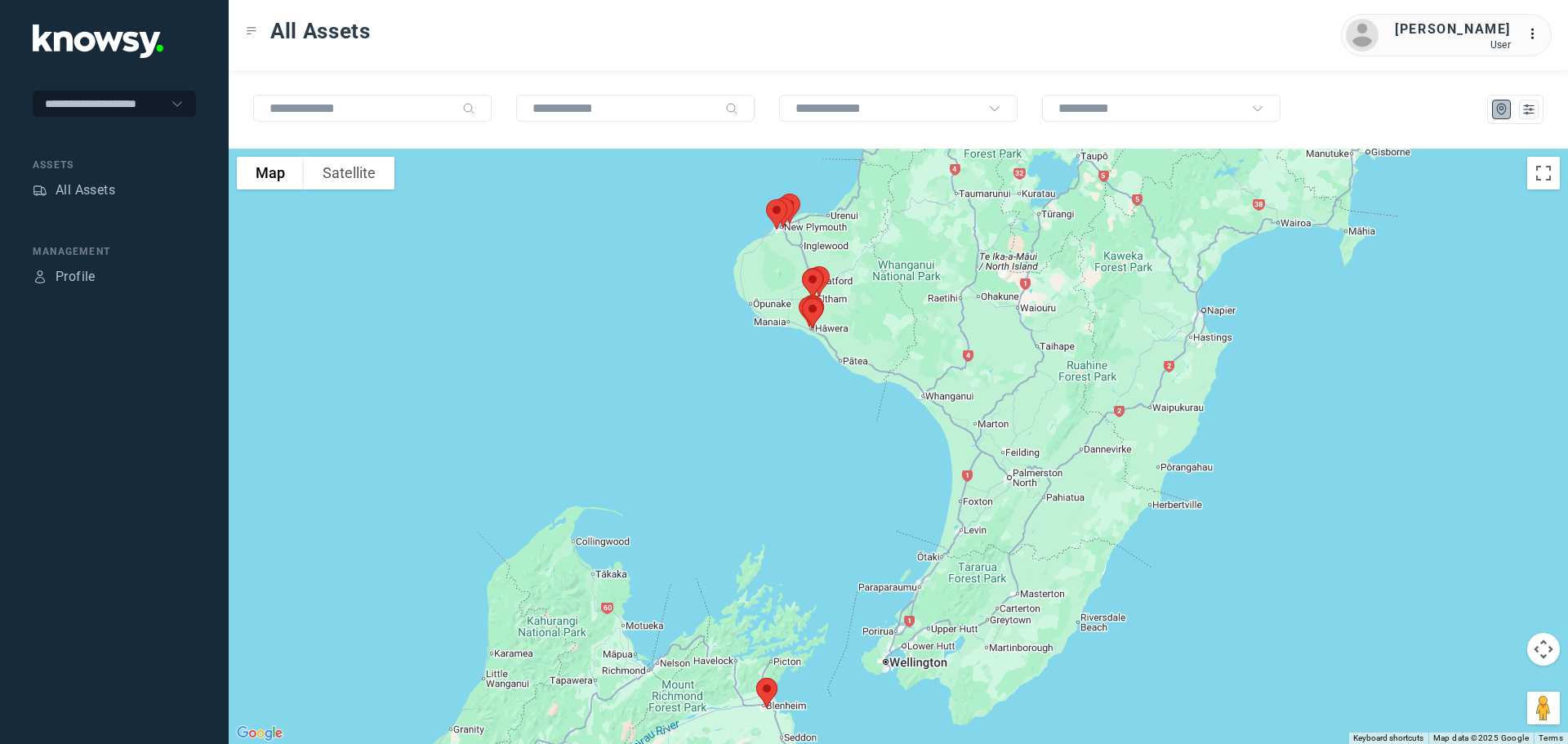
drag, startPoint x: 1018, startPoint y: 290, endPoint x: 908, endPoint y: 309, distance: 111.6
click at [908, 309] on div at bounding box center [898, 446] width 1339 height 595
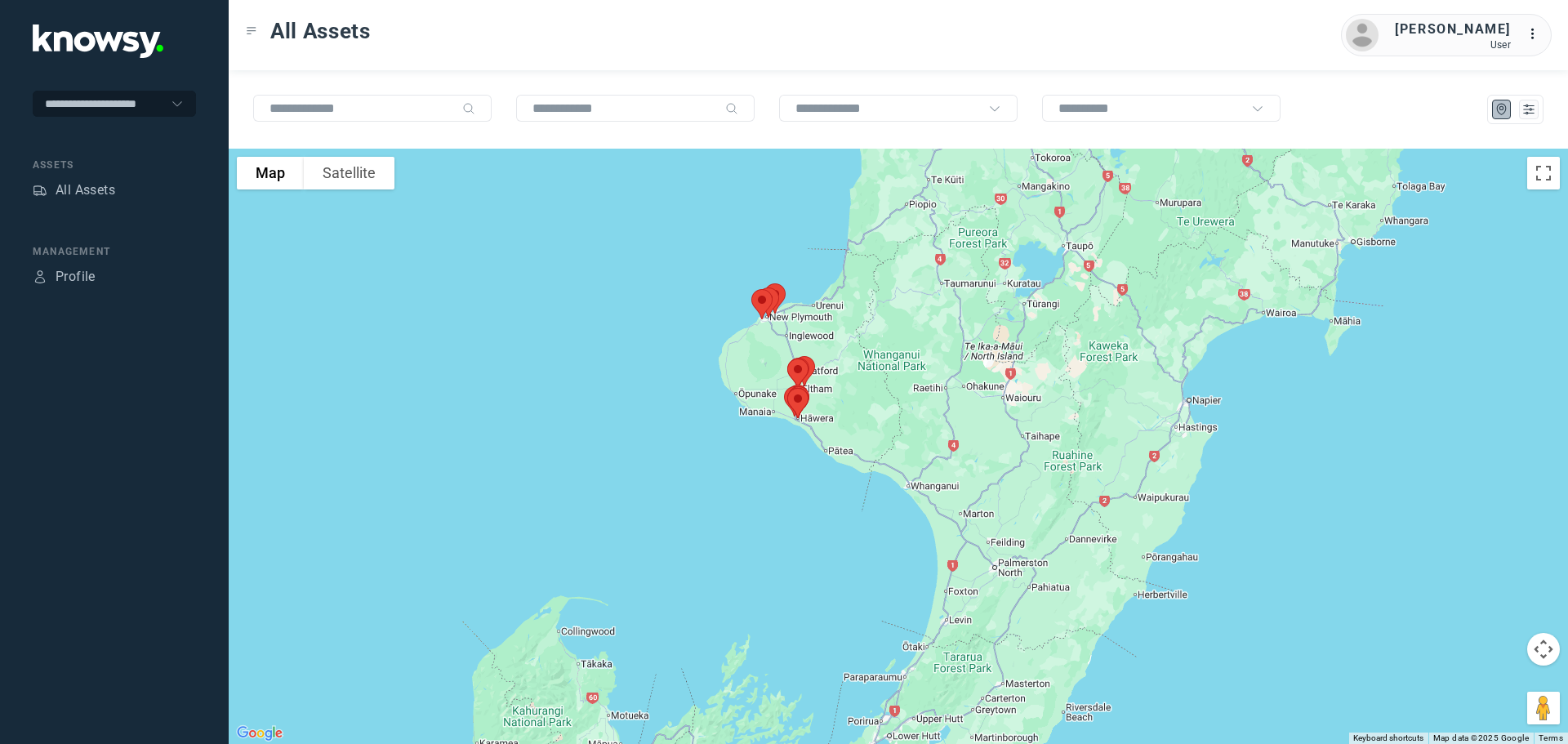
drag, startPoint x: 905, startPoint y: 314, endPoint x: 857, endPoint y: 500, distance: 192.1
click at [857, 500] on div at bounding box center [898, 446] width 1339 height 595
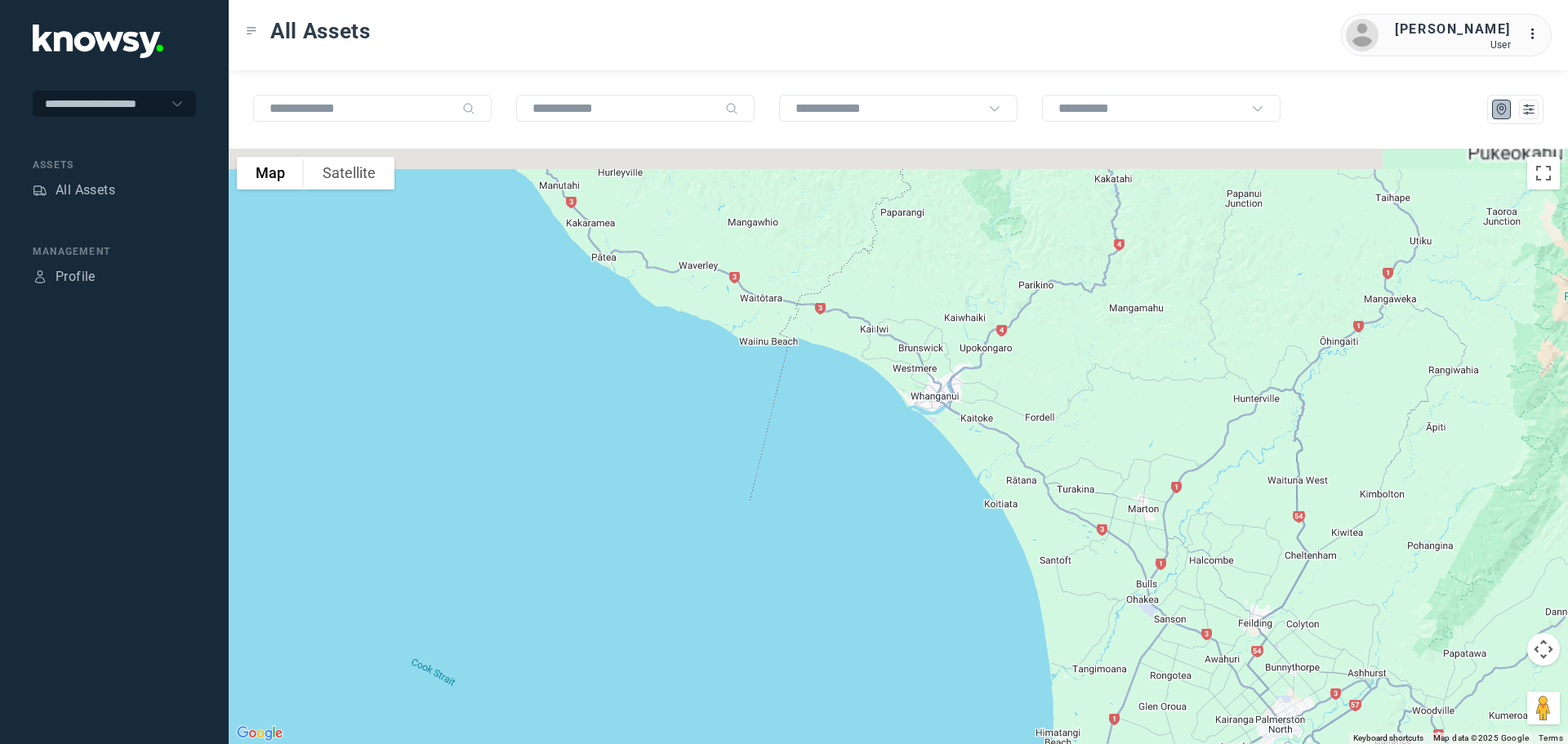
drag, startPoint x: 717, startPoint y: 289, endPoint x: 950, endPoint y: 694, distance: 467.2
click at [950, 694] on div at bounding box center [898, 446] width 1339 height 595
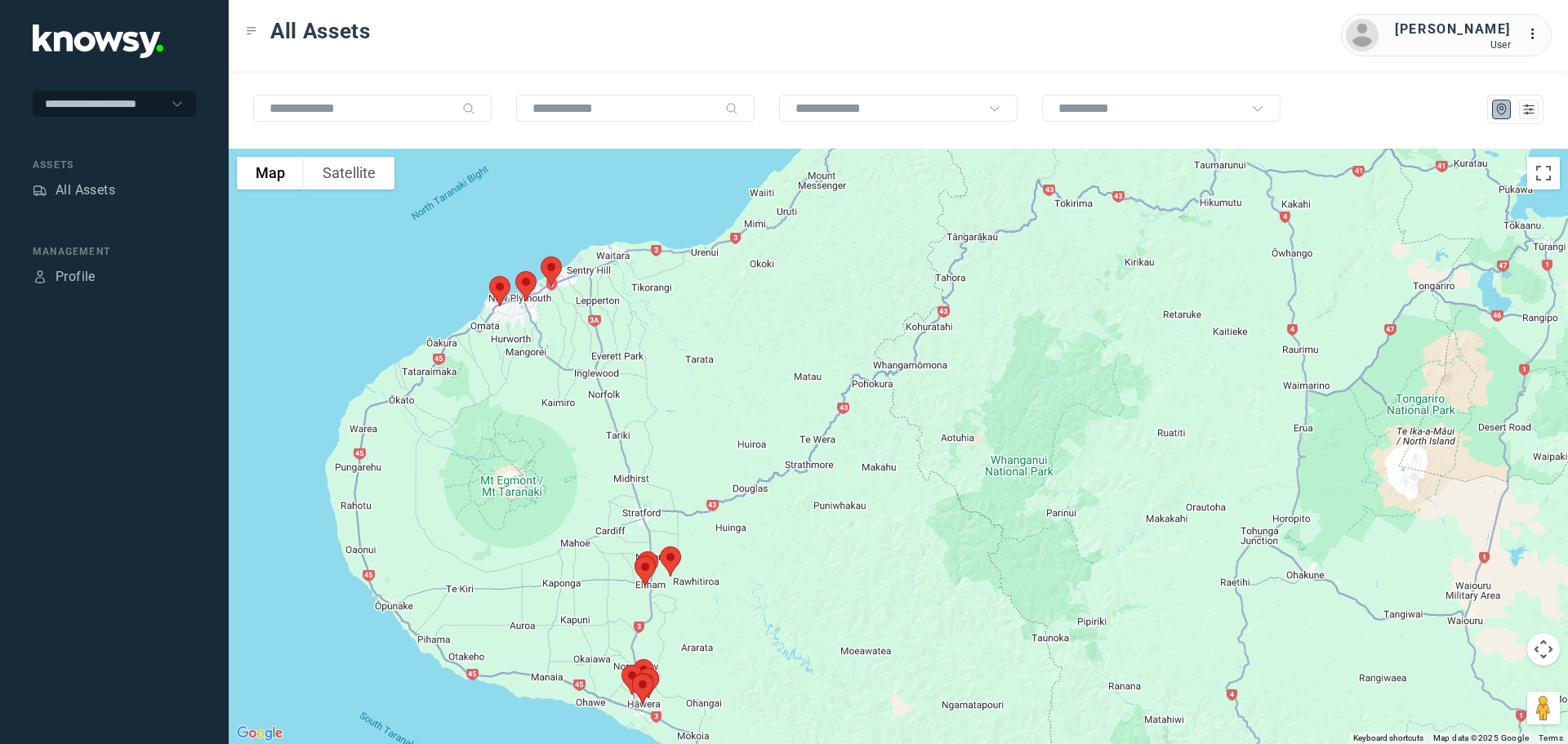
drag, startPoint x: 1332, startPoint y: 643, endPoint x: 992, endPoint y: 349, distance: 449.5
click at [992, 349] on div at bounding box center [898, 446] width 1339 height 595
